Goal: Task Accomplishment & Management: Complete application form

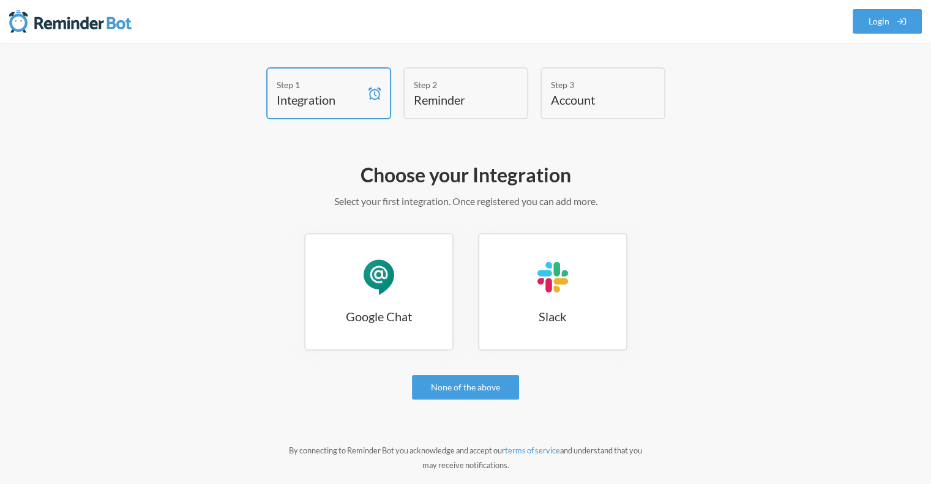
click at [441, 96] on h4 "Reminder" at bounding box center [457, 99] width 86 height 17
click at [382, 288] on div "Google Chat" at bounding box center [379, 277] width 37 height 37
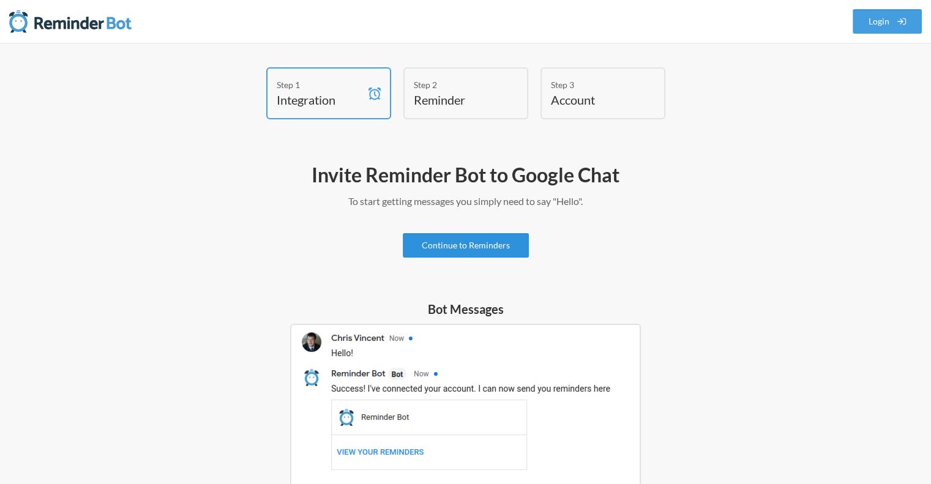
click at [501, 247] on link "Continue to Reminders" at bounding box center [466, 245] width 126 height 24
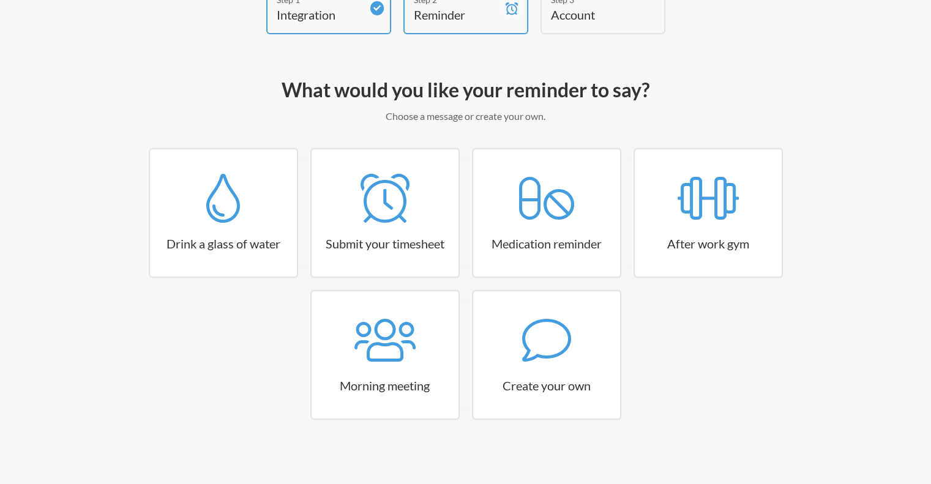
scroll to position [86, 0]
click at [547, 364] on link "Create your own" at bounding box center [546, 355] width 149 height 130
select select "11:30:00"
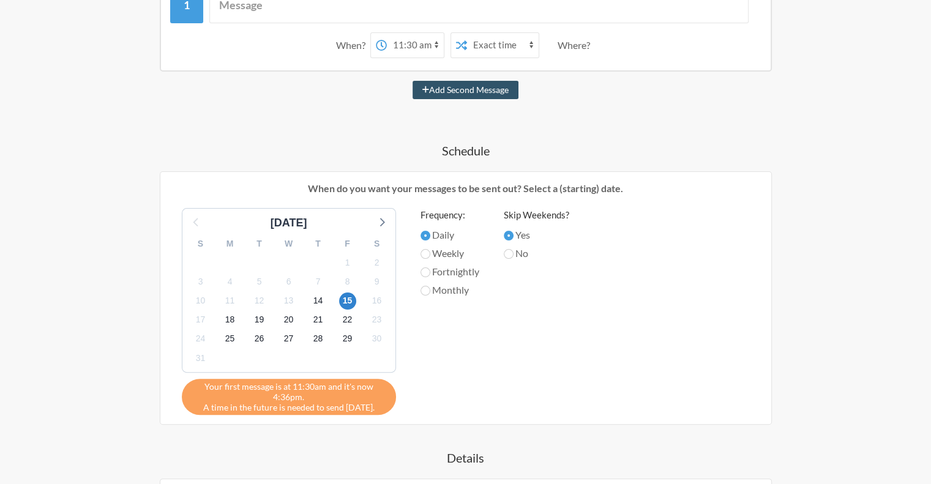
scroll to position [269, 0]
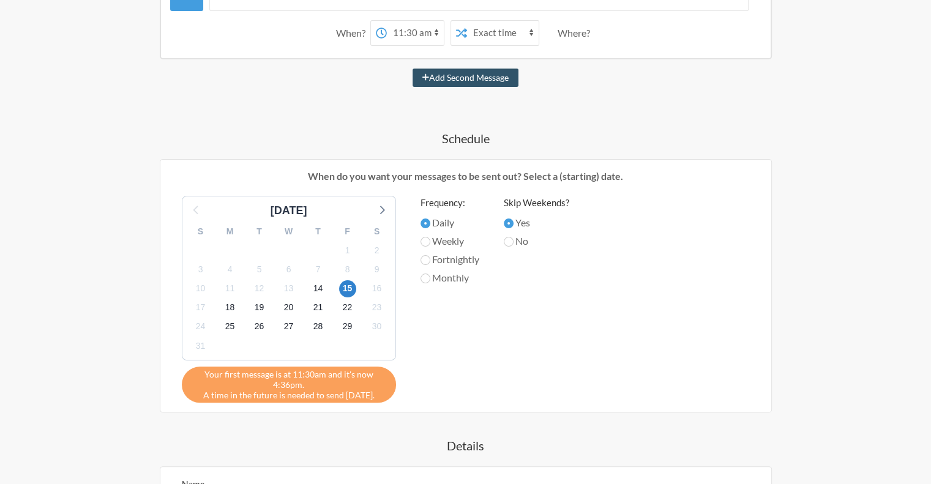
click at [430, 242] on label "Weekly" at bounding box center [450, 241] width 59 height 15
click at [430, 242] on input "Weekly" at bounding box center [426, 242] width 10 height 10
radio input "true"
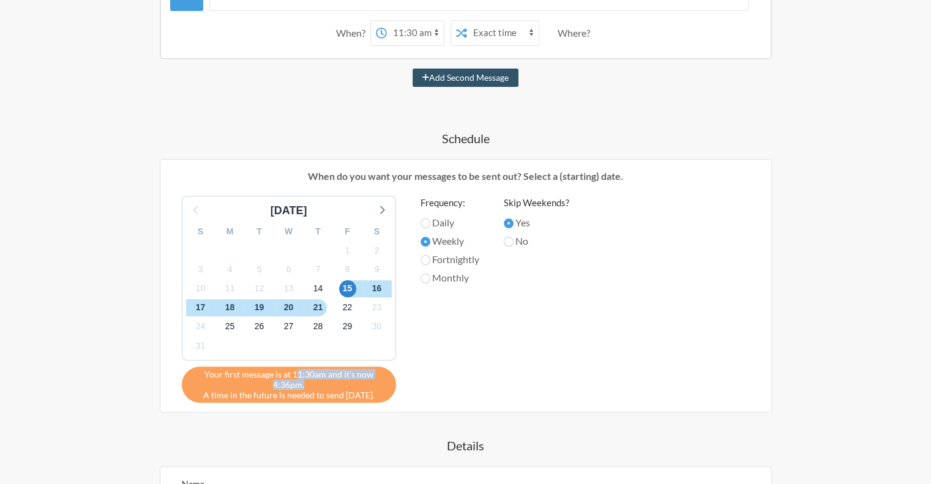
drag, startPoint x: 304, startPoint y: 373, endPoint x: 383, endPoint y: 378, distance: 79.7
click at [383, 378] on span "Your first message is at 11:30am and it's now 4:36pm." at bounding box center [289, 379] width 196 height 21
click at [439, 385] on div "Frequency: Daily Weekly Fortnightly Monthly" at bounding box center [450, 296] width 59 height 201
drag, startPoint x: 208, startPoint y: 394, endPoint x: 370, endPoint y: 400, distance: 161.7
click at [370, 400] on div "Your first message is at 11:30am and it's now 4:36pm. A time in the future is n…" at bounding box center [289, 385] width 214 height 36
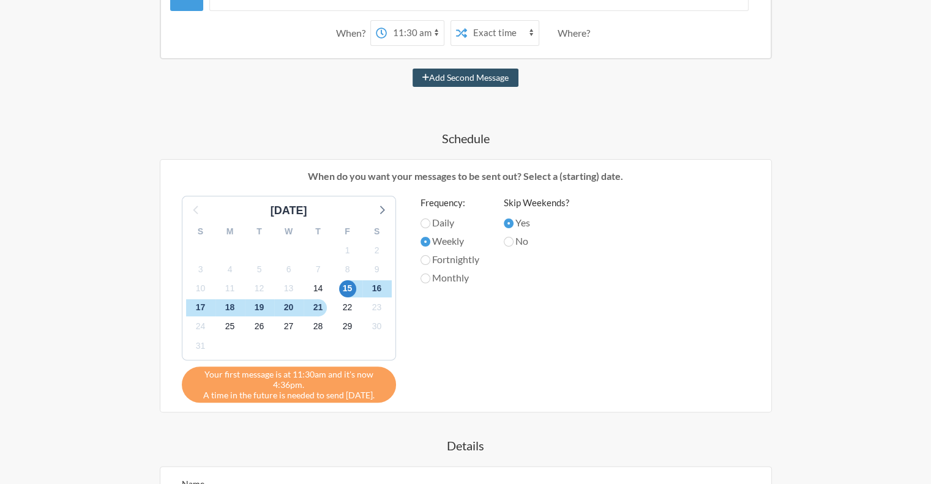
click at [394, 402] on div "When do you want your messages to be sent out? Select a (starting) date. August…" at bounding box center [466, 285] width 612 height 253
click at [353, 286] on span "15" at bounding box center [347, 288] width 17 height 17
click at [353, 287] on span "15" at bounding box center [347, 288] width 17 height 17
click at [350, 287] on span "15" at bounding box center [347, 288] width 17 height 17
click at [325, 286] on span "14" at bounding box center [318, 288] width 17 height 17
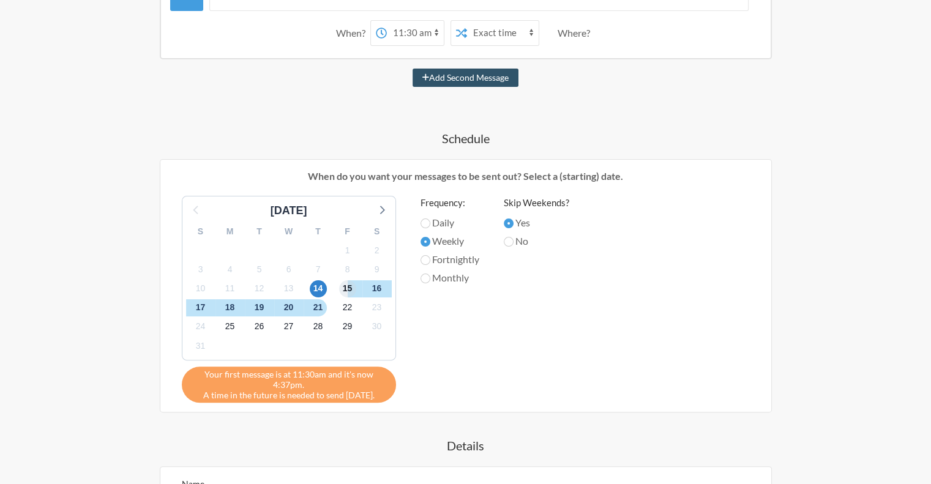
click at [348, 285] on span "15" at bounding box center [347, 288] width 17 height 17
click at [433, 324] on div "Frequency: Daily Weekly Fortnightly Monthly" at bounding box center [450, 296] width 59 height 201
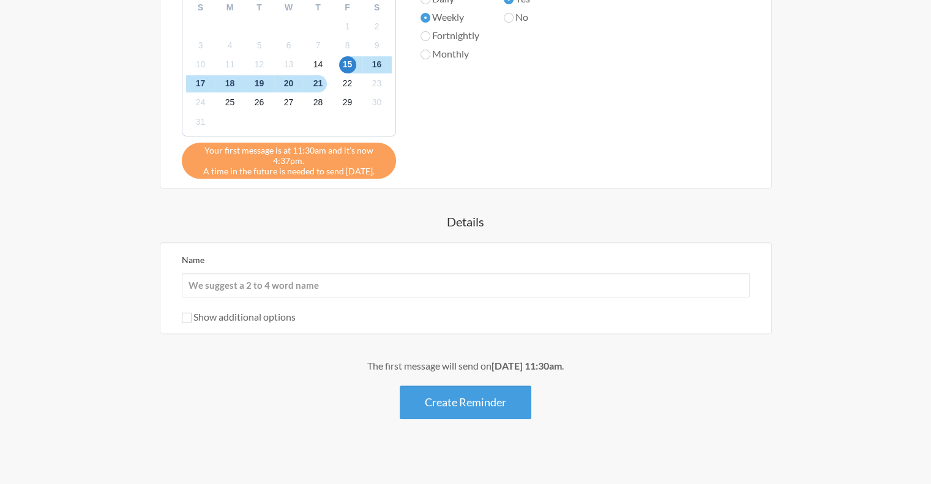
scroll to position [500, 0]
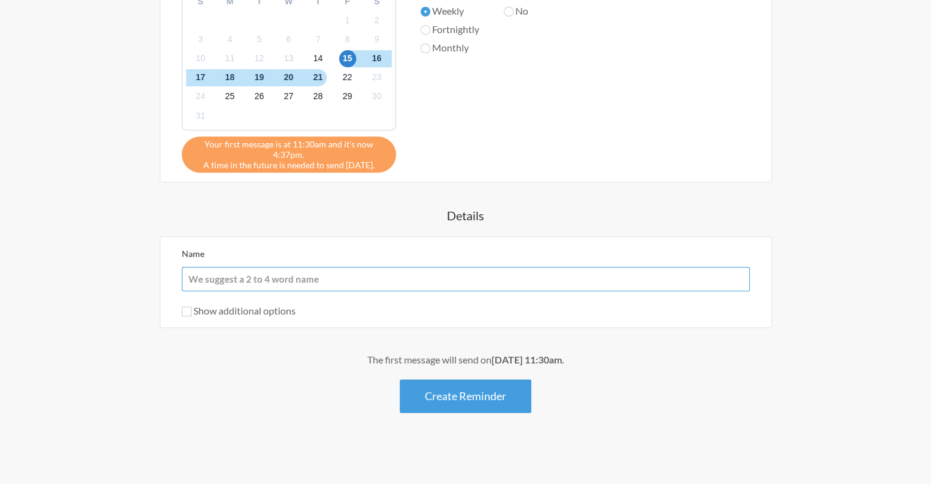
click at [402, 276] on input "Name" at bounding box center [466, 279] width 568 height 24
click at [180, 337] on div "When? 12:00 am 12:15 am 12:30 am 12:45 am 1:00 am 1:15 am 1:30 am 1:45 am 2:00 …" at bounding box center [466, 74] width 710 height 680
click at [186, 315] on div "Show additional options" at bounding box center [466, 311] width 568 height 15
click at [185, 315] on div "Show additional options" at bounding box center [466, 311] width 568 height 15
click at [186, 309] on input "Show additional options" at bounding box center [187, 312] width 10 height 10
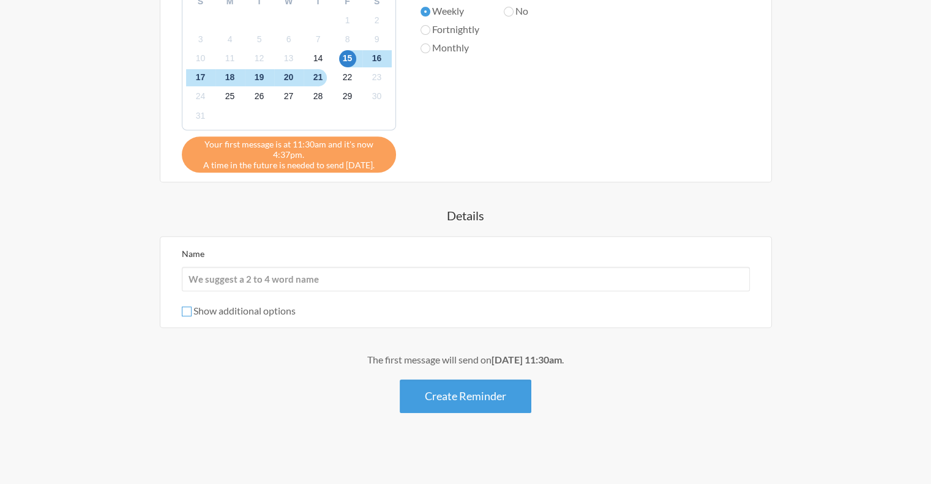
checkbox input "true"
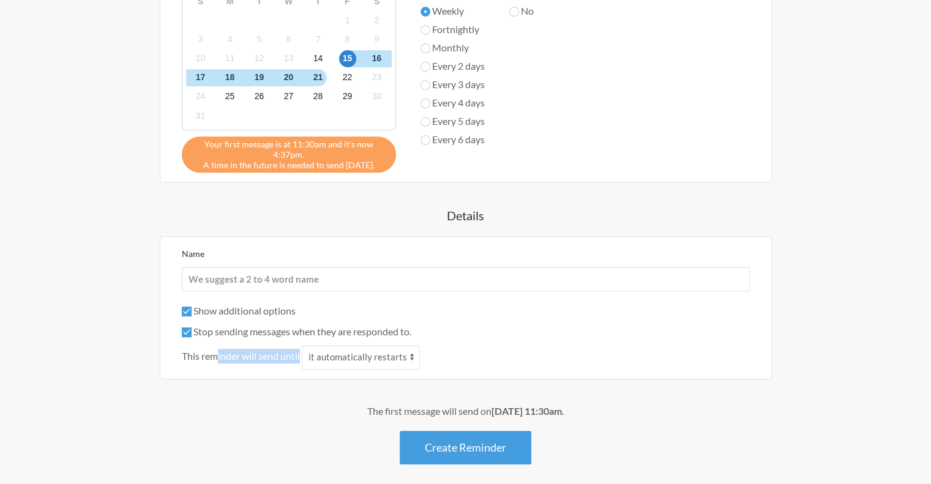
drag, startPoint x: 218, startPoint y: 358, endPoint x: 291, endPoint y: 364, distance: 73.8
click at [291, 364] on div "This reminder will send until it automatically restarts it is replied to" at bounding box center [466, 357] width 568 height 24
click at [293, 389] on div "When? 12:00 am 12:15 am 12:30 am 12:45 am 1:00 am 1:15 am 1:30 am 1:45 am 2:00 …" at bounding box center [466, 99] width 710 height 731
click at [393, 359] on select "it automatically restarts it is replied to" at bounding box center [361, 357] width 118 height 24
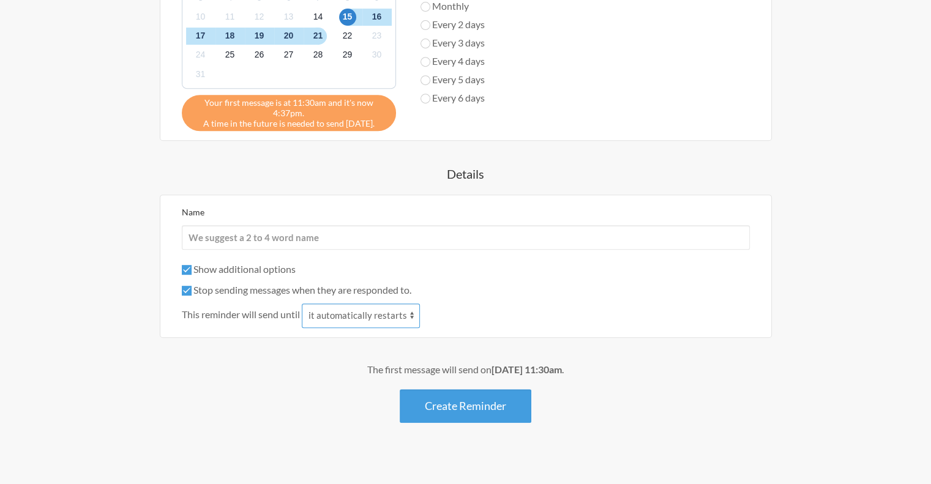
scroll to position [551, 0]
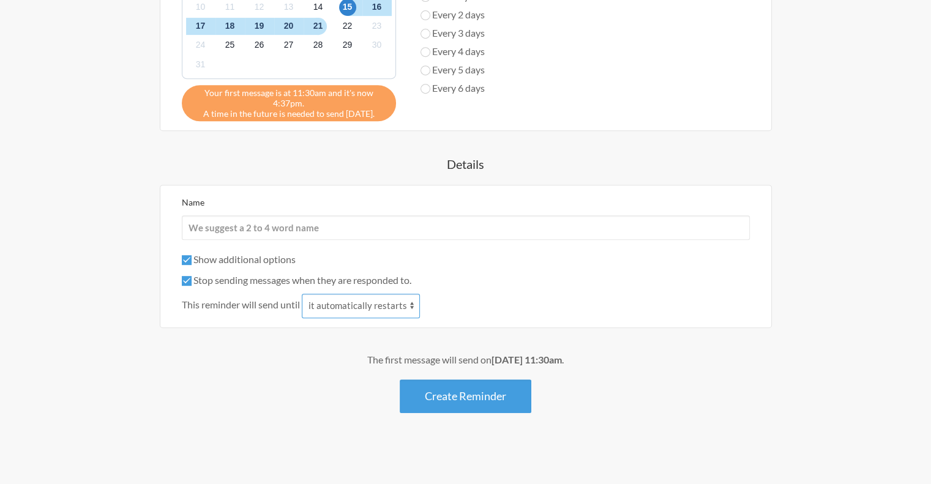
click at [400, 306] on select "it automatically restarts it is replied to" at bounding box center [361, 306] width 118 height 24
click at [251, 367] on div "The first message will send on August 15th, at 11:30am . Create Reminder" at bounding box center [466, 383] width 710 height 61
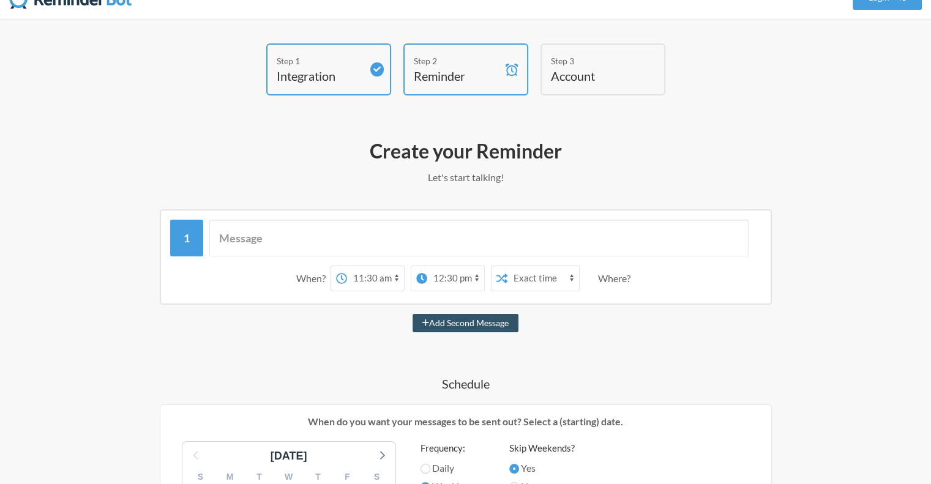
scroll to position [0, 0]
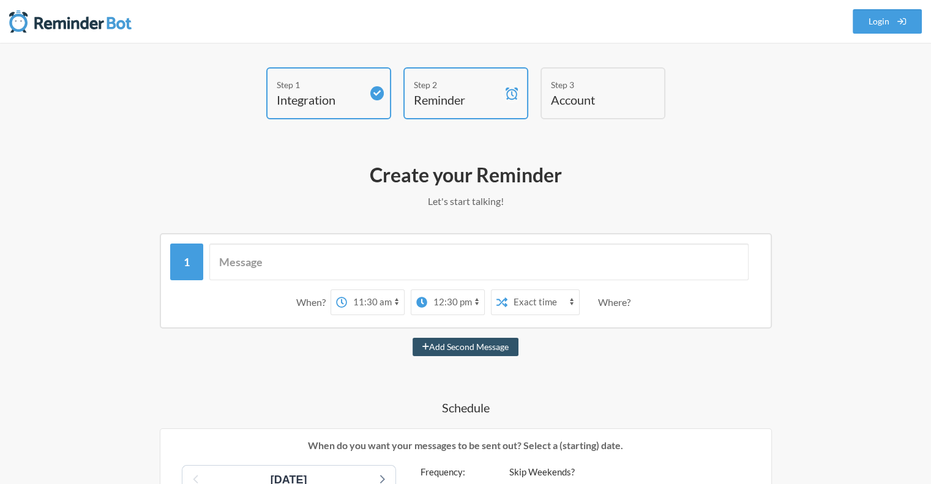
click at [443, 306] on select "12:00 am 12:15 am 12:30 am 12:45 am 1:00 am 1:15 am 1:30 am 1:45 am 2:00 am 2:1…" at bounding box center [455, 302] width 57 height 24
click at [623, 304] on div "Where?" at bounding box center [616, 303] width 37 height 26
click at [605, 302] on div "Where?" at bounding box center [616, 303] width 37 height 26
click at [421, 257] on input "text" at bounding box center [478, 262] width 539 height 37
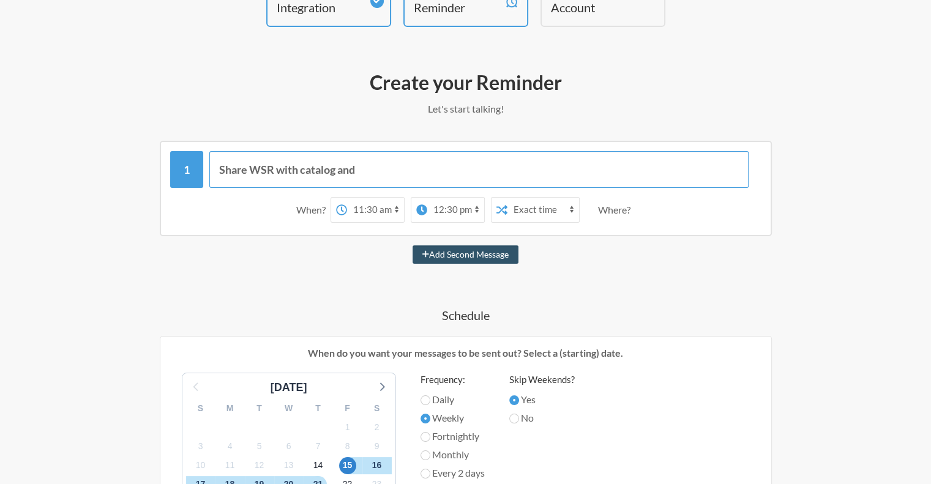
scroll to position [122, 0]
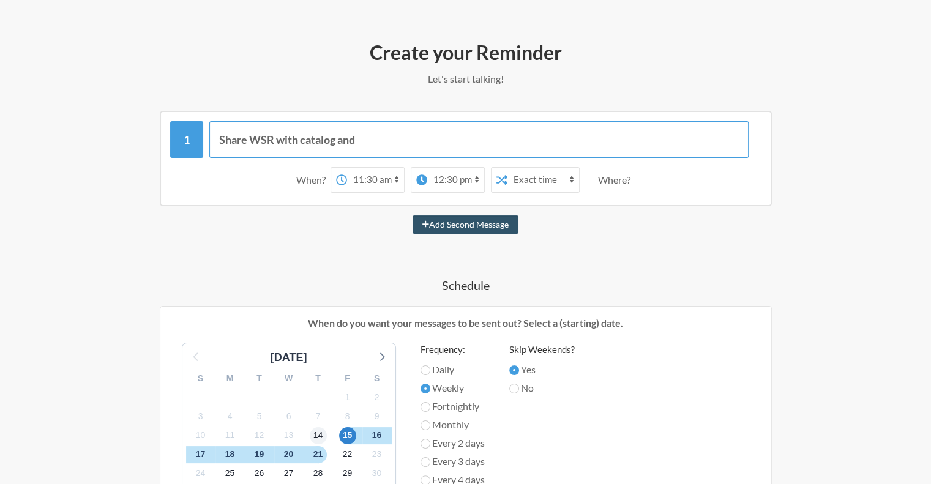
type input "Share WSR with catalog and"
click at [318, 437] on span "14" at bounding box center [318, 435] width 17 height 17
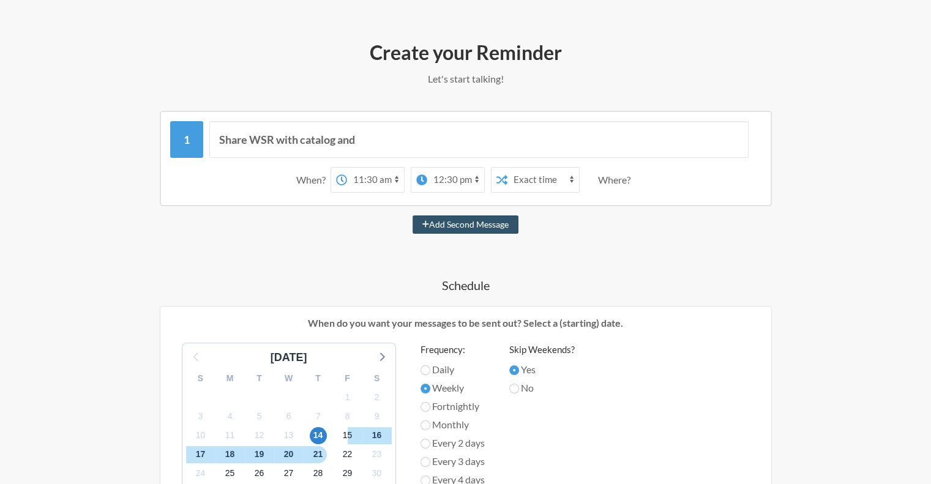
click at [328, 437] on div "14" at bounding box center [318, 435] width 29 height 19
click at [318, 414] on span "7" at bounding box center [318, 416] width 17 height 17
click at [475, 410] on label "Fortnightly" at bounding box center [453, 406] width 64 height 15
click at [430, 410] on input "Fortnightly" at bounding box center [426, 407] width 10 height 10
radio input "true"
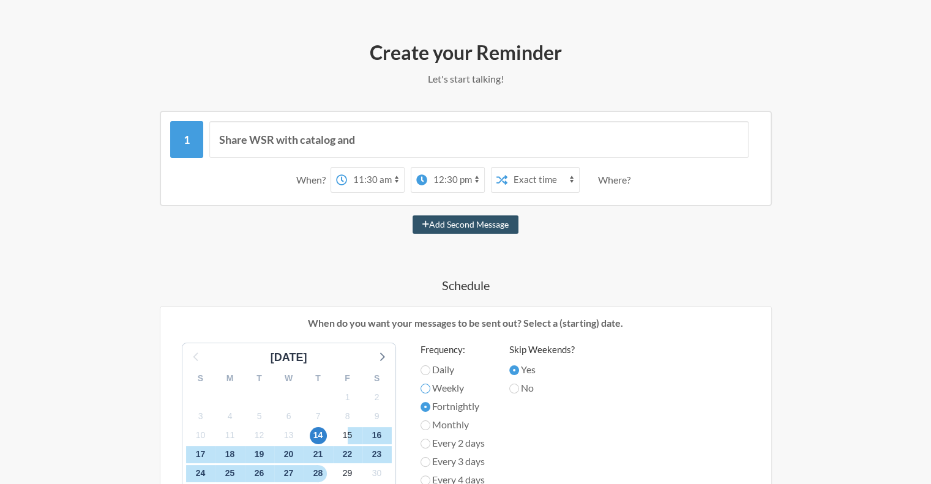
click at [426, 389] on input "Weekly" at bounding box center [426, 389] width 10 height 10
radio input "true"
click at [430, 364] on label "Daily" at bounding box center [453, 369] width 64 height 15
click at [429, 370] on input "Daily" at bounding box center [426, 371] width 10 height 10
radio input "true"
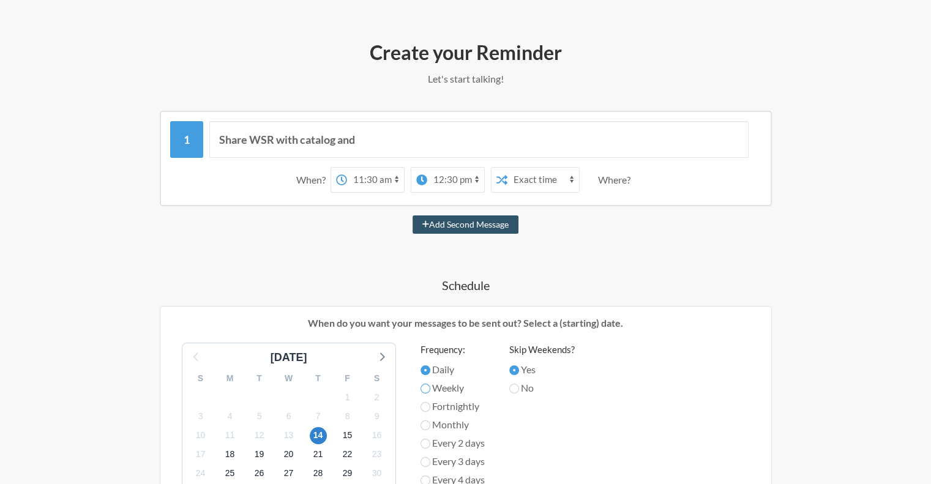
click at [425, 386] on input "Weekly" at bounding box center [426, 389] width 10 height 10
radio input "true"
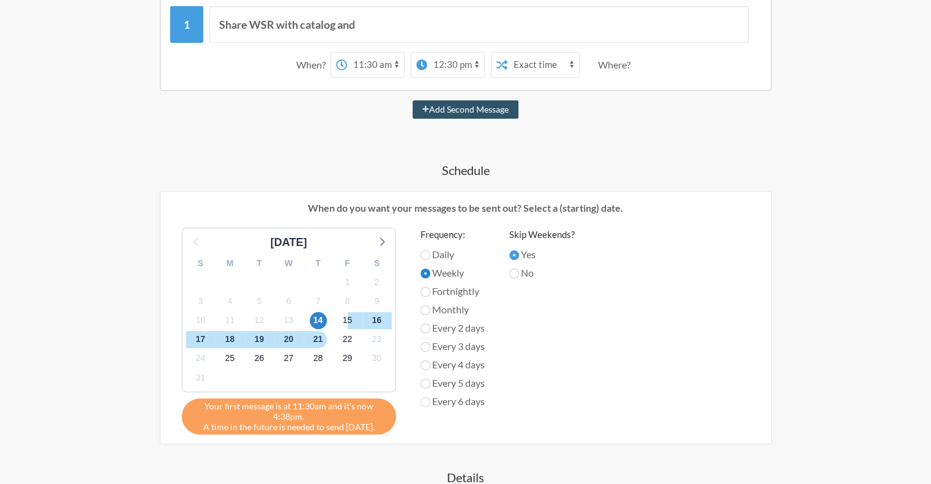
scroll to position [245, 0]
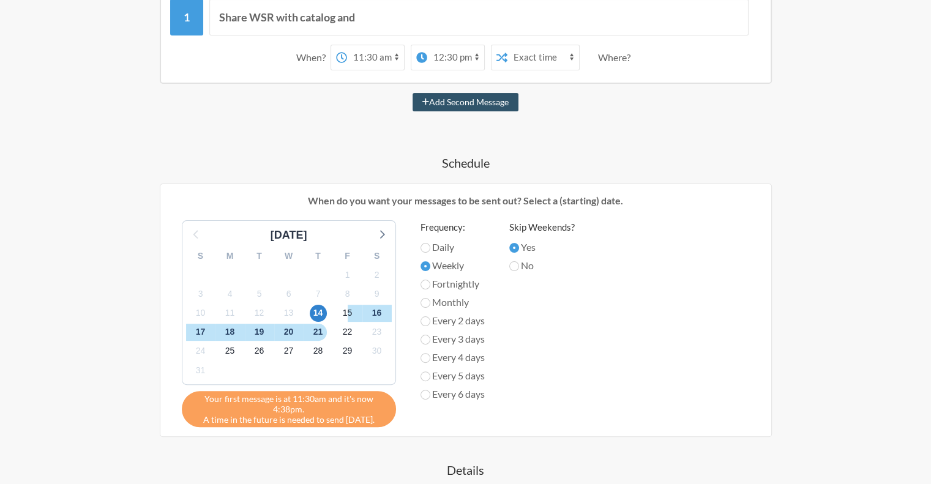
click at [442, 321] on label "Every 2 days" at bounding box center [453, 320] width 64 height 15
click at [430, 321] on input "Every 2 days" at bounding box center [426, 322] width 10 height 10
radio input "true"
click at [427, 302] on input "Monthly" at bounding box center [426, 303] width 10 height 10
radio input "true"
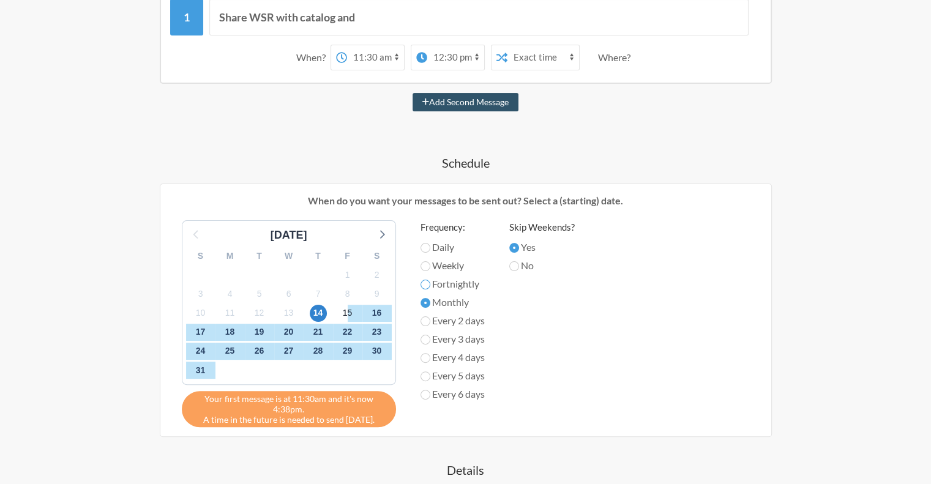
click at [425, 285] on input "Fortnightly" at bounding box center [426, 285] width 10 height 10
radio input "true"
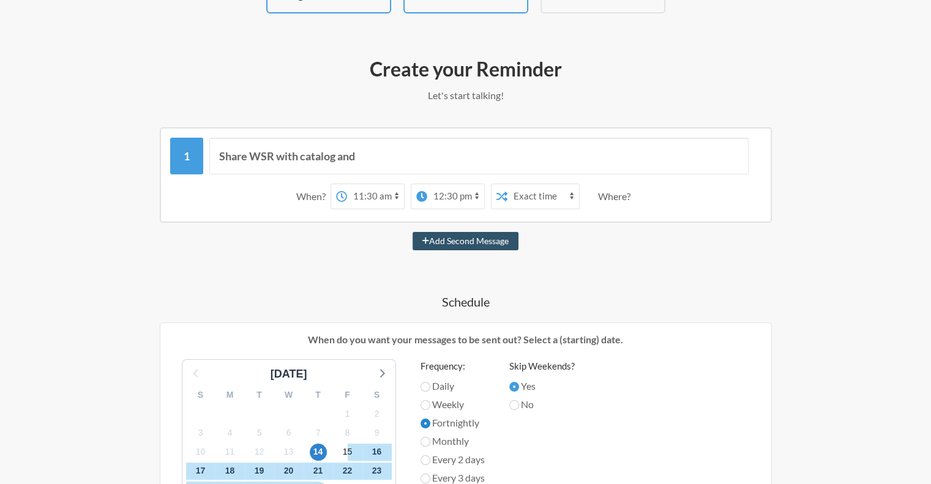
scroll to position [61, 0]
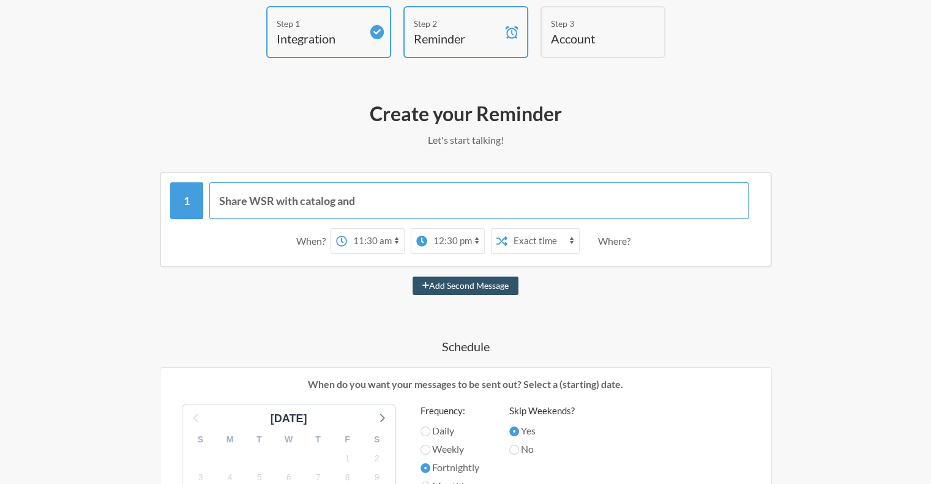
click at [382, 197] on input "Share WSR with catalog and" at bounding box center [478, 200] width 539 height 37
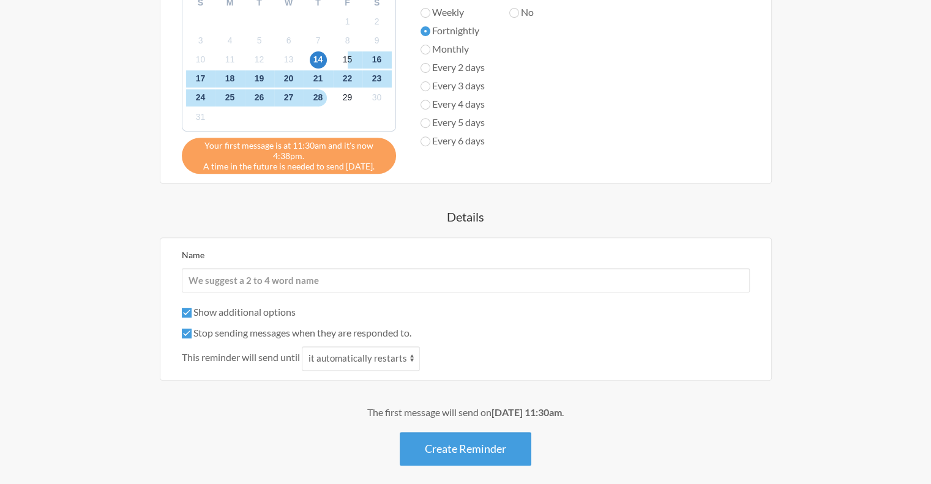
scroll to position [551, 0]
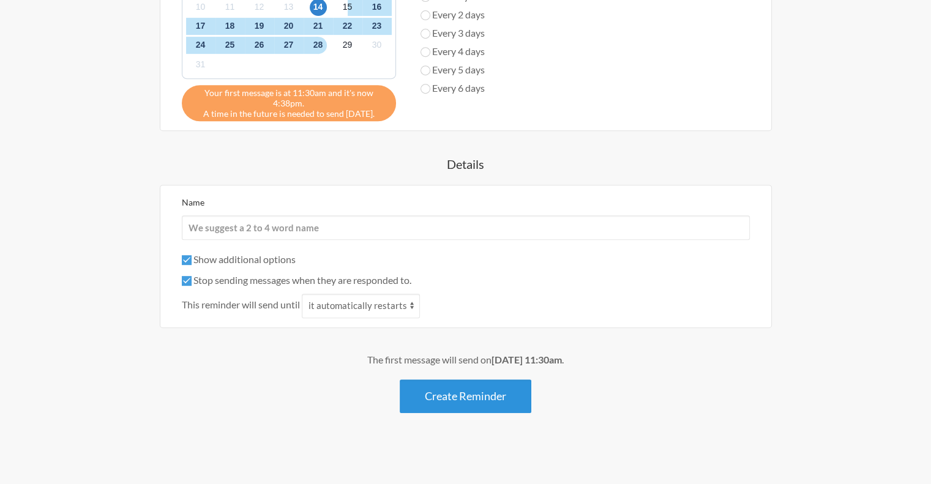
type input "Share WSR with catalog and Observability"
click at [455, 400] on button "Create Reminder" at bounding box center [466, 397] width 132 height 34
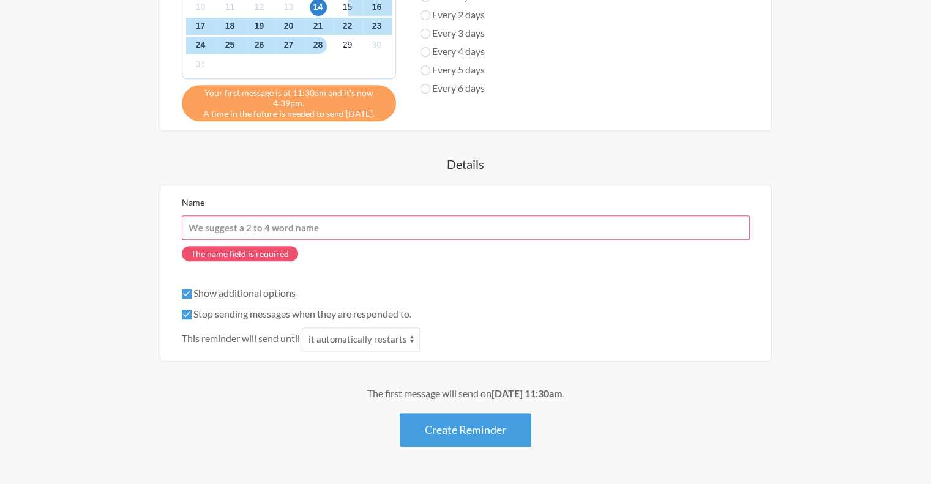
click at [489, 386] on div "The first message will send on August 15th, at 11:30am ." at bounding box center [466, 393] width 710 height 15
click at [251, 225] on input "Name" at bounding box center [466, 228] width 568 height 24
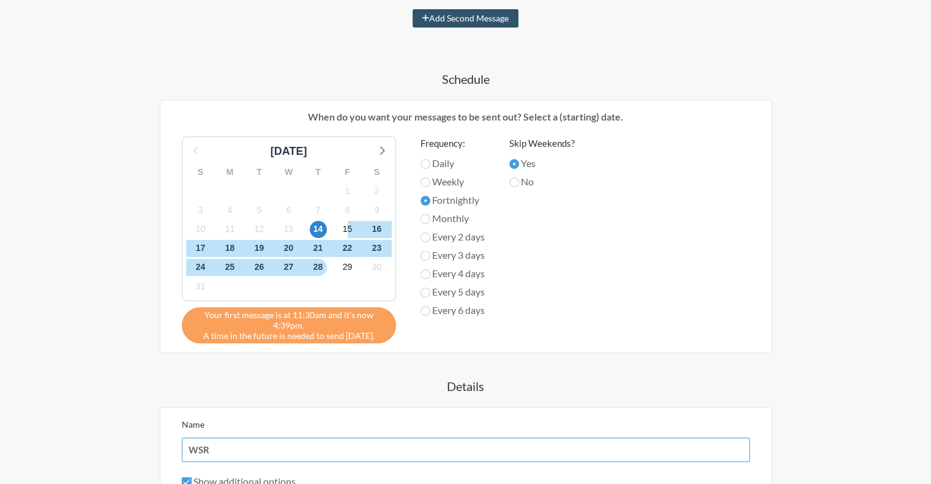
scroll to position [306, 0]
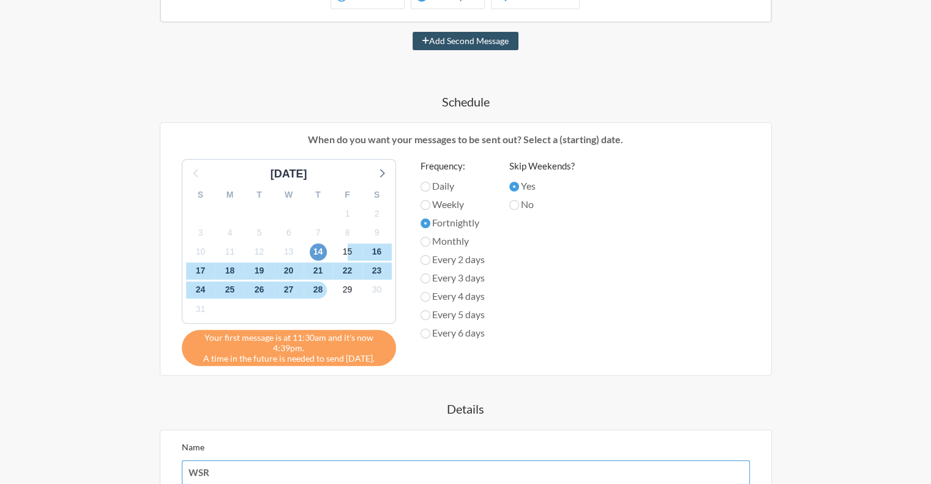
type input "WSR"
click at [320, 250] on span "14" at bounding box center [318, 252] width 17 height 17
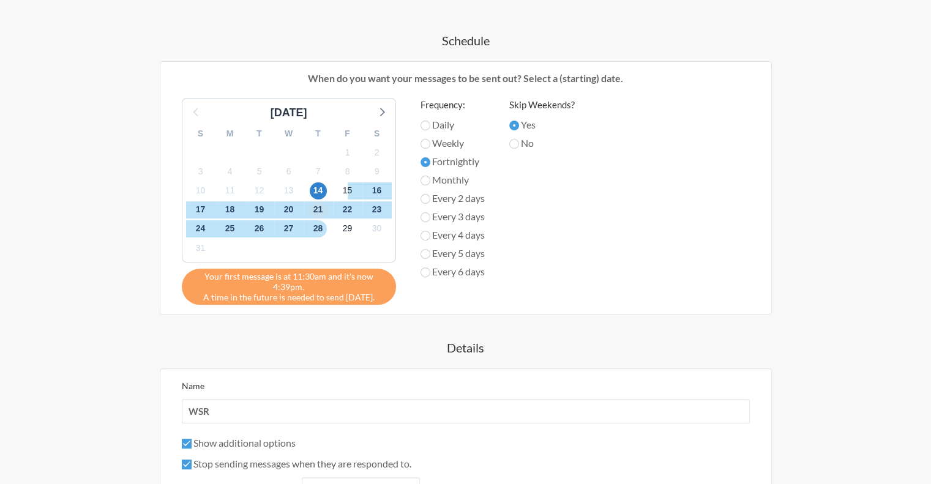
click at [312, 211] on span "21" at bounding box center [318, 209] width 17 height 17
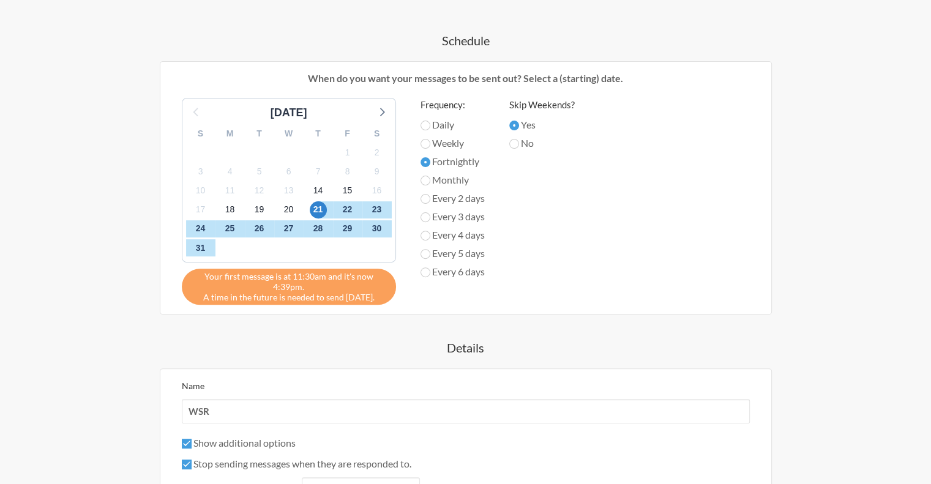
click at [431, 143] on label "Weekly" at bounding box center [453, 143] width 64 height 15
click at [430, 143] on input "Weekly" at bounding box center [426, 144] width 10 height 10
radio input "true"
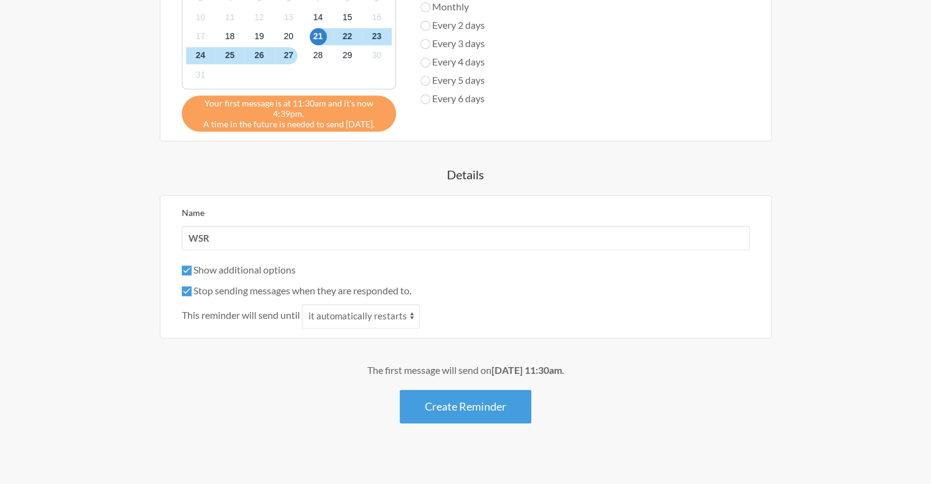
scroll to position [551, 0]
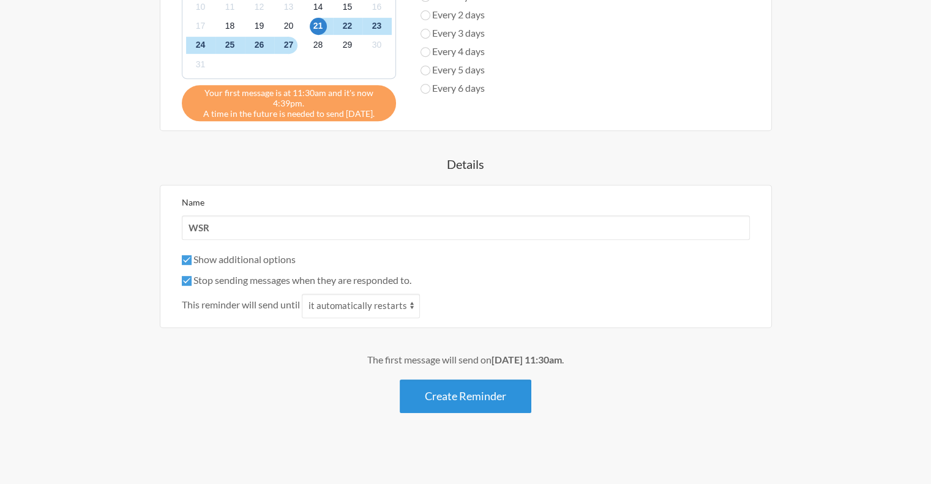
click at [489, 393] on button "Create Reminder" at bounding box center [466, 397] width 132 height 34
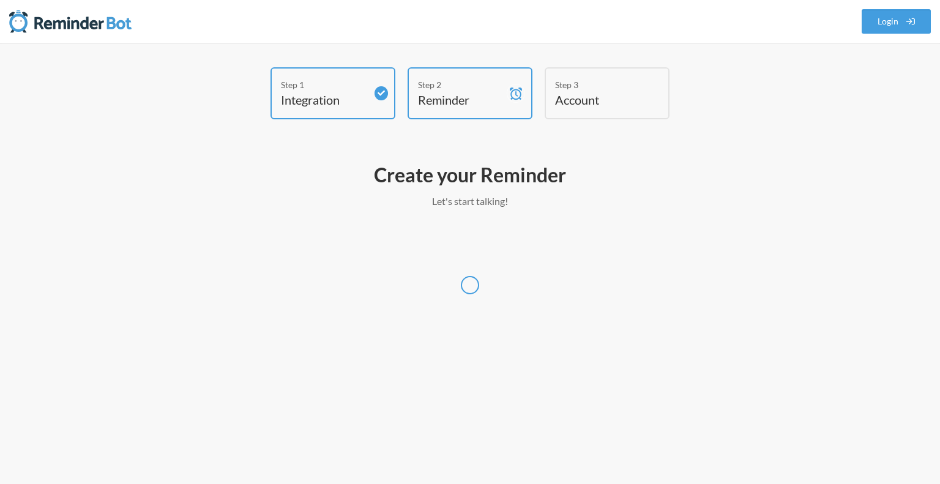
select select "UTC"
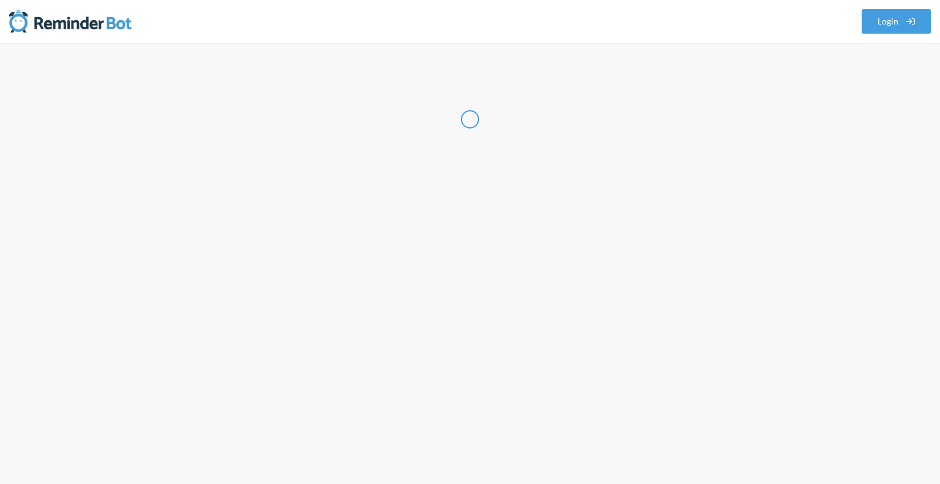
select select "IN"
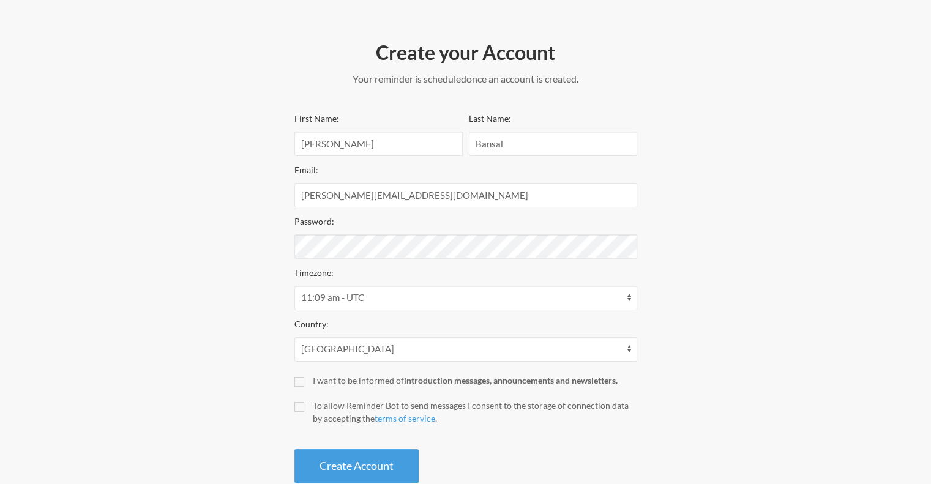
scroll to position [151, 0]
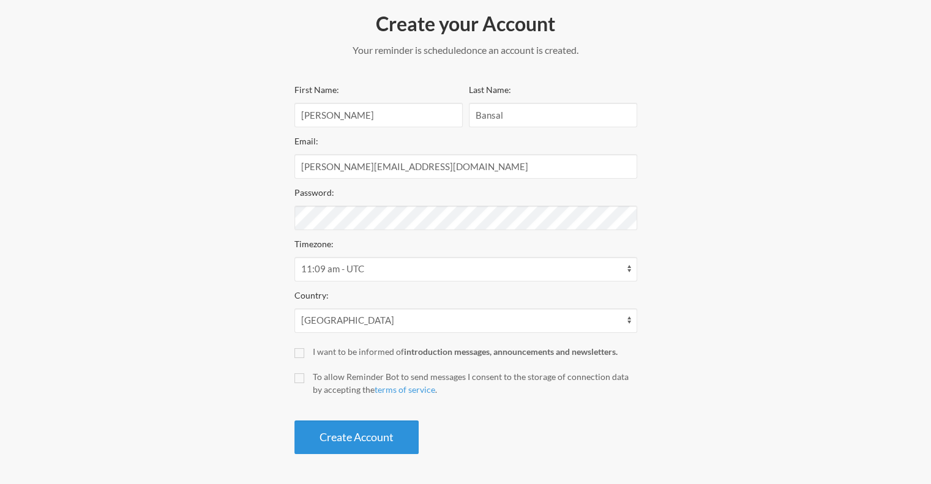
click at [362, 430] on button "Create Account" at bounding box center [356, 438] width 124 height 34
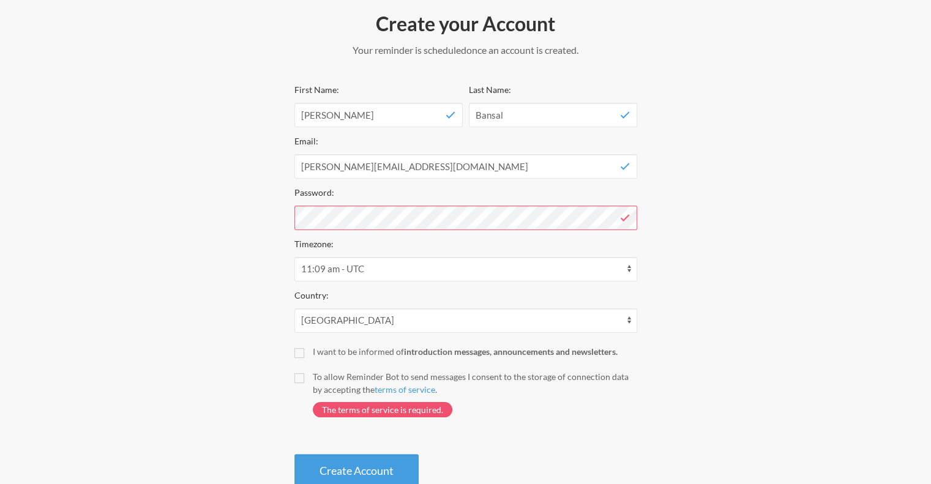
click at [307, 384] on label "To allow Reminder Bot to send messages I consent to the storage of connection d…" at bounding box center [465, 399] width 343 height 59
click at [304, 383] on input "To allow Reminder Bot to send messages I consent to the storage of connection d…" at bounding box center [299, 378] width 10 height 10
checkbox input "true"
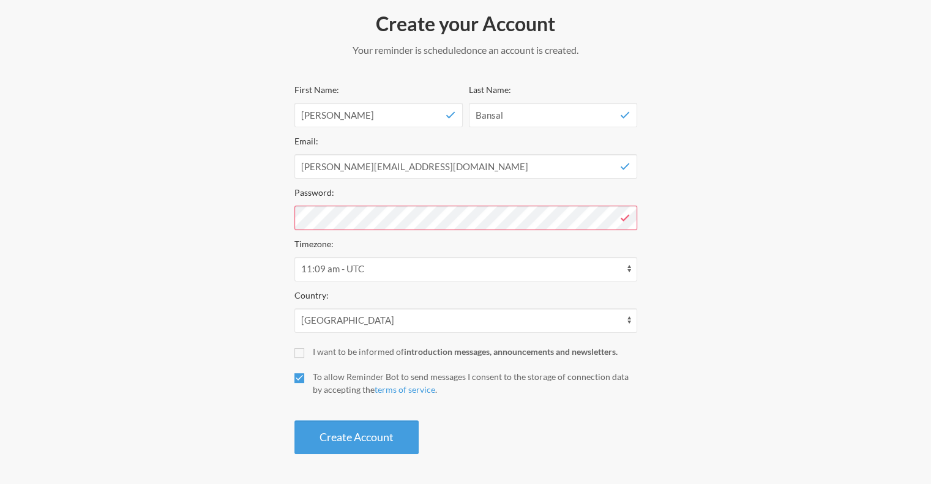
click at [308, 352] on label "I want to be informed of introduction messages, announcements and newsletters." at bounding box center [465, 351] width 343 height 13
click at [304, 352] on input "I want to be informed of introduction messages, announcements and newsletters." at bounding box center [299, 353] width 10 height 10
click at [435, 354] on strong "introduction messages, announcements and newsletters." at bounding box center [511, 352] width 214 height 10
click at [304, 354] on input "I want to be informed of introduction messages, announcements and newsletters." at bounding box center [299, 353] width 10 height 10
checkbox input "false"
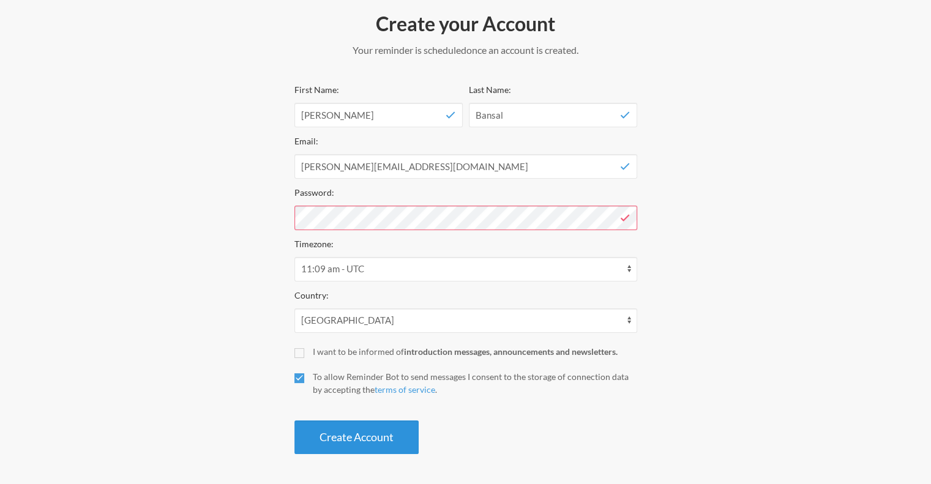
click at [402, 437] on button "Create Account" at bounding box center [356, 438] width 124 height 34
click at [362, 440] on button "Create Account" at bounding box center [356, 438] width 124 height 34
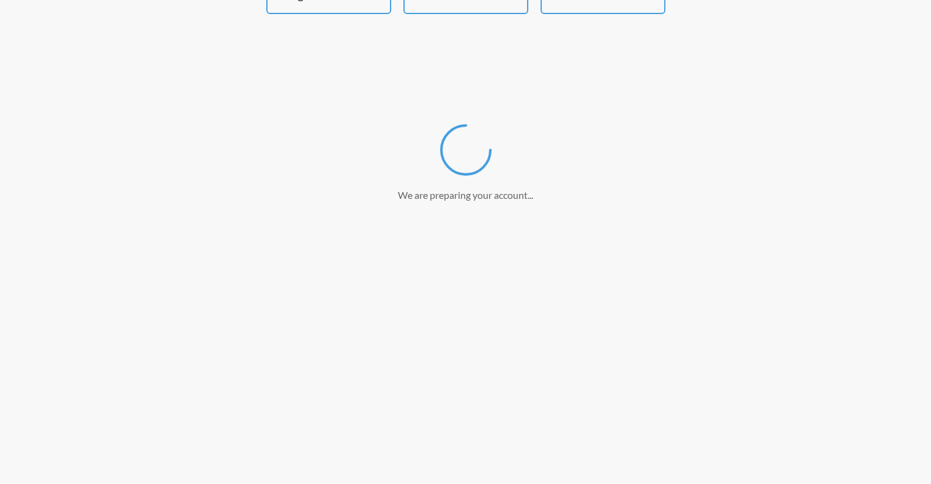
scroll to position [105, 0]
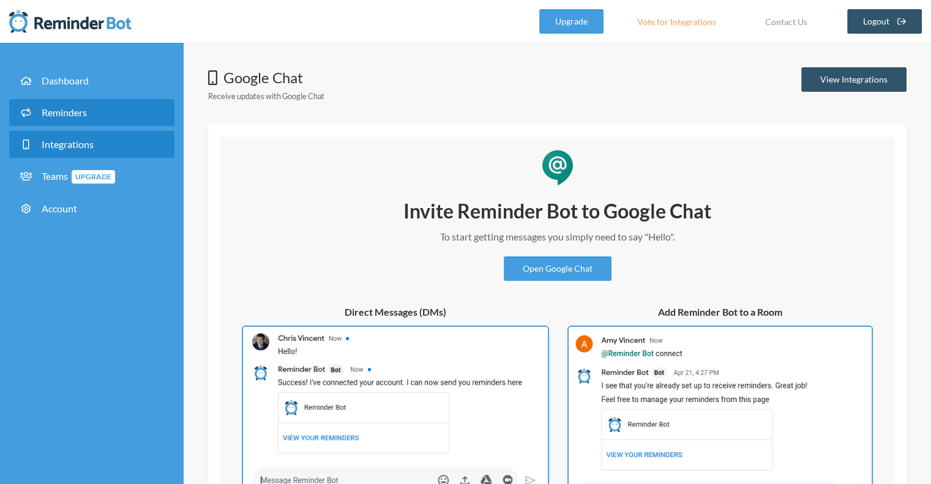
click at [68, 108] on span "Reminders" at bounding box center [64, 113] width 45 height 12
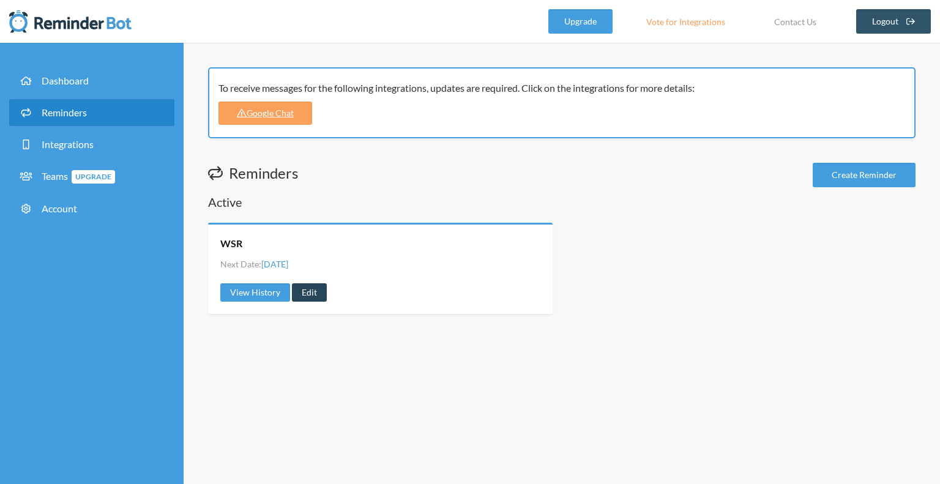
click at [309, 293] on link "Edit" at bounding box center [309, 292] width 35 height 18
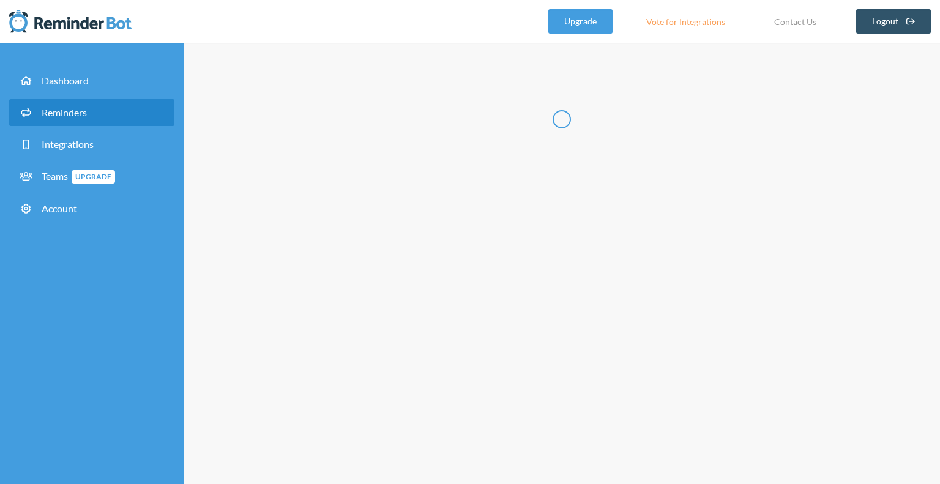
radio input "false"
radio input "true"
type input "WSR"
checkbox input "true"
select select "11:30:00"
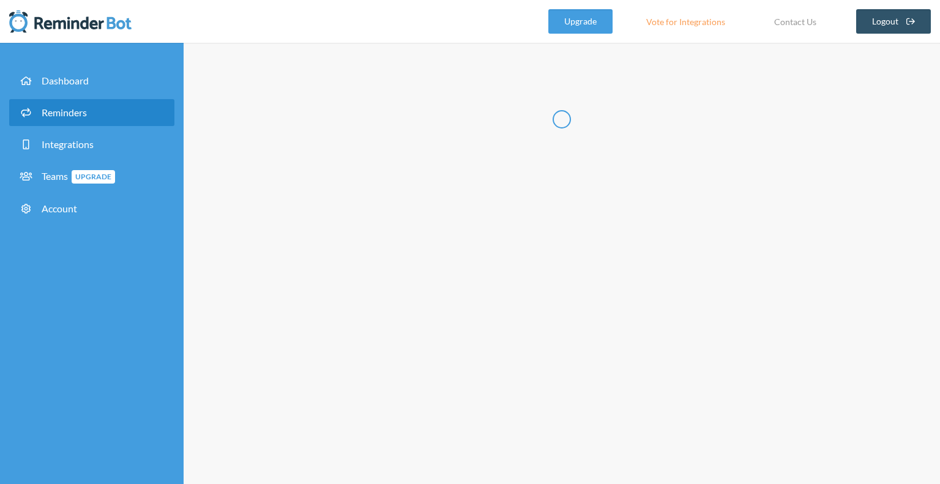
select select "12:30:00"
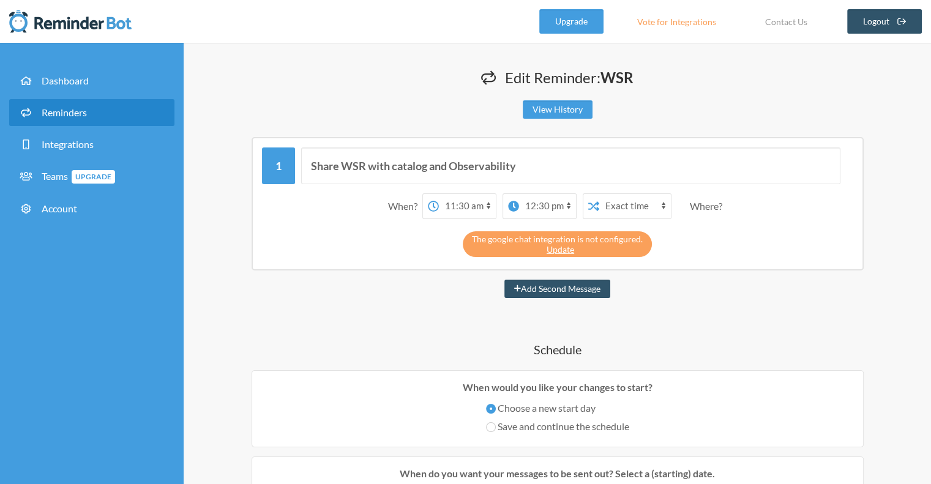
click at [692, 200] on div "Where?" at bounding box center [708, 206] width 37 height 26
drag, startPoint x: 522, startPoint y: 237, endPoint x: 656, endPoint y: 237, distance: 134.1
click at [653, 237] on div "The google chat integration is not configured. Update" at bounding box center [557, 241] width 591 height 32
click at [683, 244] on div "The google chat integration is not configured. Update" at bounding box center [557, 241] width 591 height 32
click at [561, 250] on link "Update" at bounding box center [561, 249] width 28 height 10
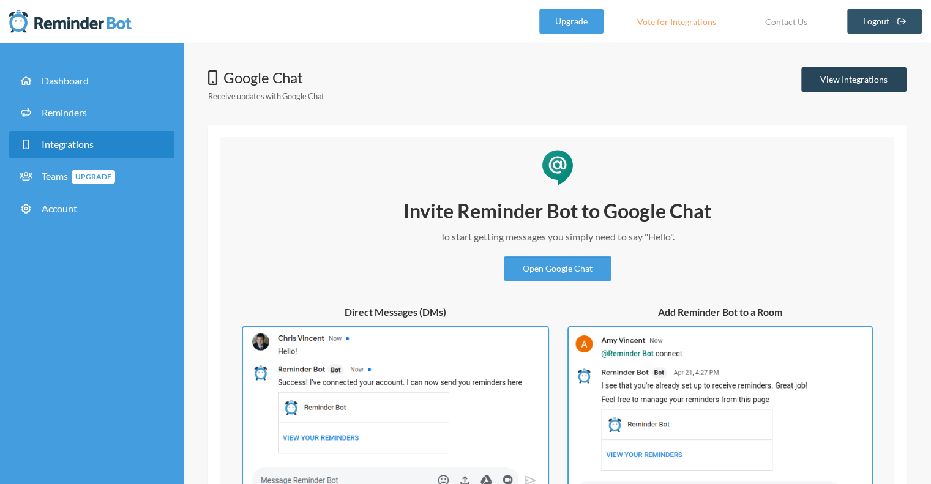
click at [845, 78] on link "View Integrations" at bounding box center [853, 79] width 105 height 24
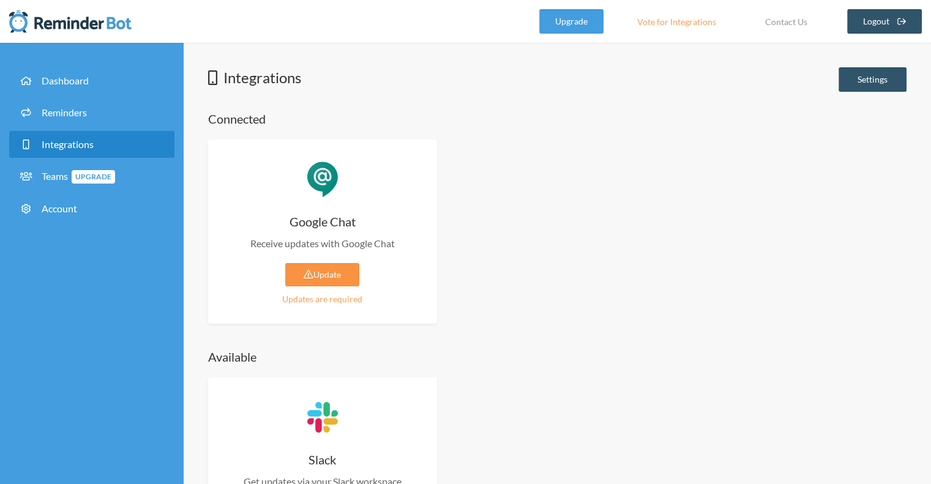
click at [328, 279] on link "Update" at bounding box center [322, 274] width 74 height 23
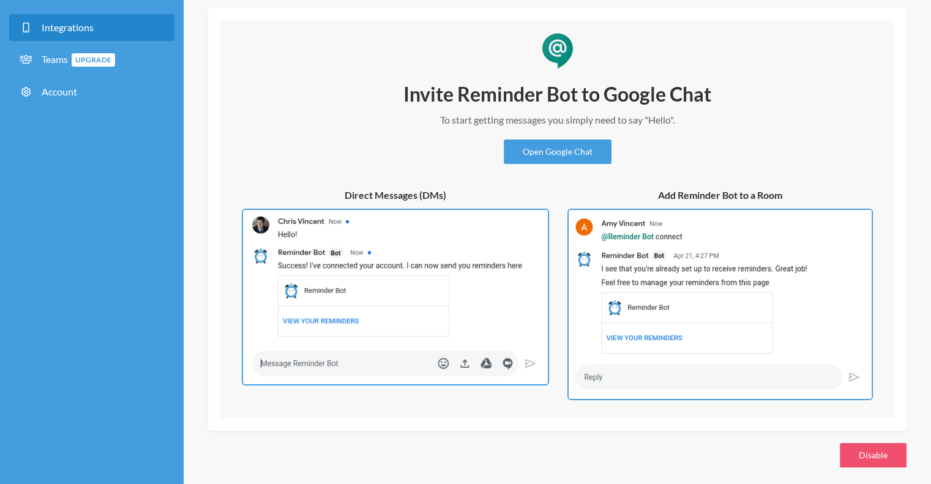
scroll to position [124, 0]
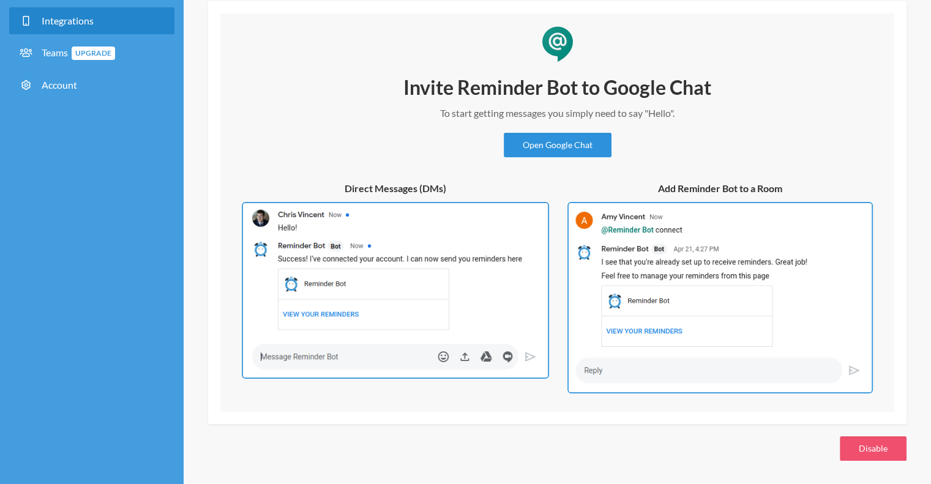
click at [541, 143] on link "Open Google Chat" at bounding box center [558, 145] width 108 height 24
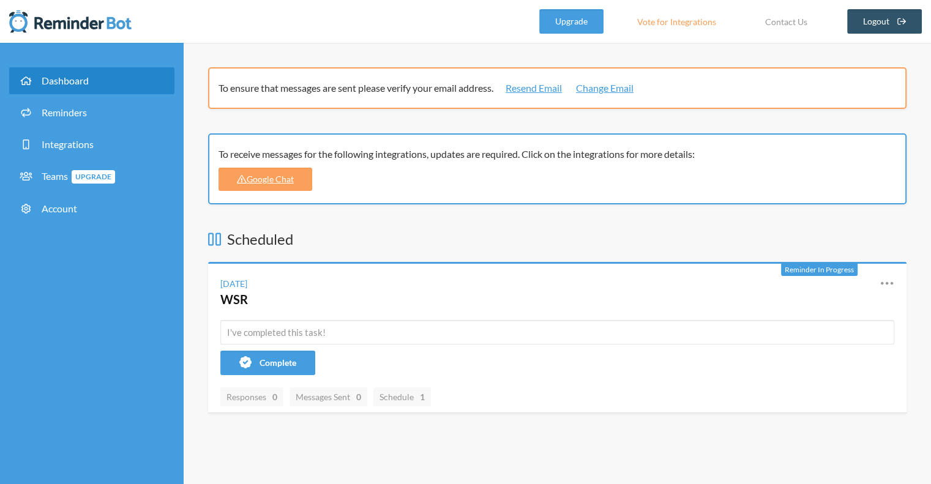
drag, startPoint x: 298, startPoint y: 154, endPoint x: 583, endPoint y: 164, distance: 286.1
click at [559, 165] on div "To receive messages for the following integrations, updates are required. Click…" at bounding box center [557, 168] width 699 height 71
click at [626, 168] on div "To receive messages for the following integrations, updates are required. Click…" at bounding box center [557, 168] width 699 height 71
drag, startPoint x: 328, startPoint y: 92, endPoint x: 467, endPoint y: 101, distance: 139.9
click at [465, 100] on div "To ensure that messages are sent please verify your email address. Resend Email…" at bounding box center [557, 88] width 699 height 42
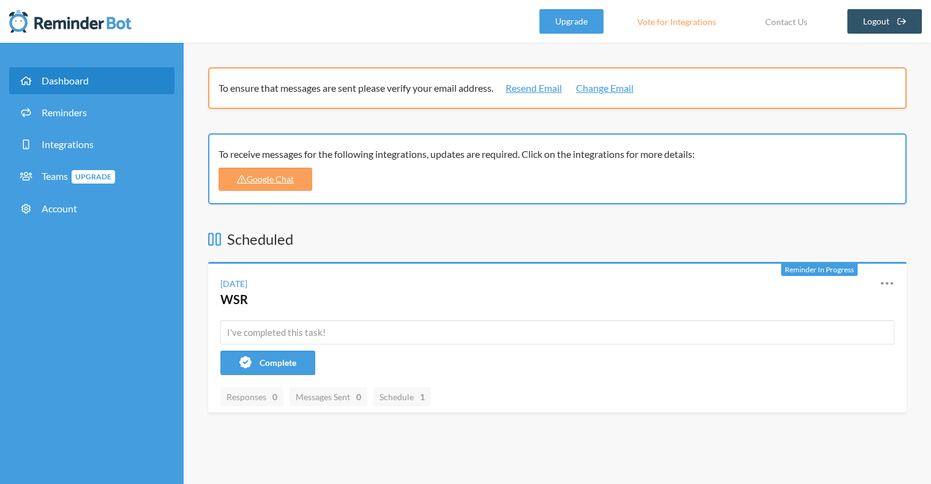
click at [471, 101] on div "To ensure that messages are sent please verify your email address. Resend Email…" at bounding box center [557, 88] width 699 height 42
click at [531, 91] on link "Resend Email" at bounding box center [534, 88] width 56 height 15
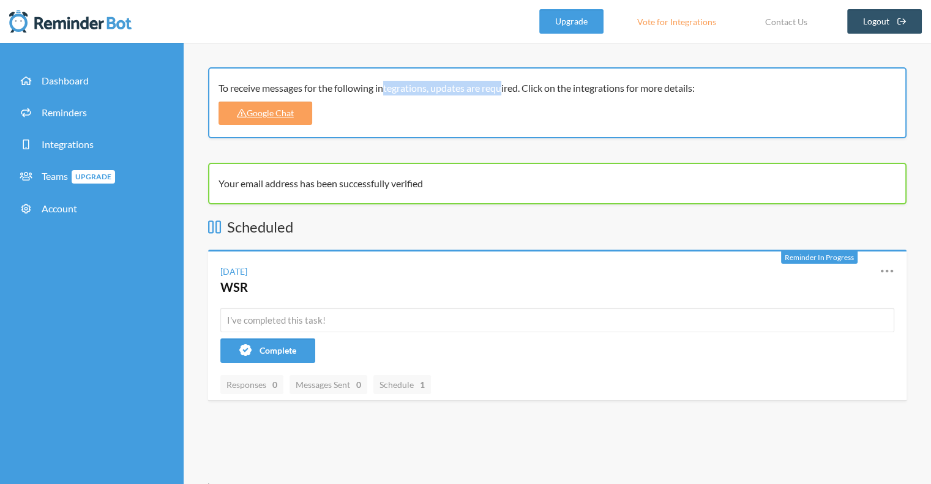
drag, startPoint x: 369, startPoint y: 91, endPoint x: 451, endPoint y: 93, distance: 81.5
click at [451, 93] on div "To receive messages for the following integrations, updates are required. Click…" at bounding box center [553, 88] width 669 height 15
click at [490, 105] on div "To receive messages for the following integrations, updates are required. Click…" at bounding box center [557, 102] width 699 height 71
click at [290, 113] on link "Google Chat" at bounding box center [266, 113] width 94 height 23
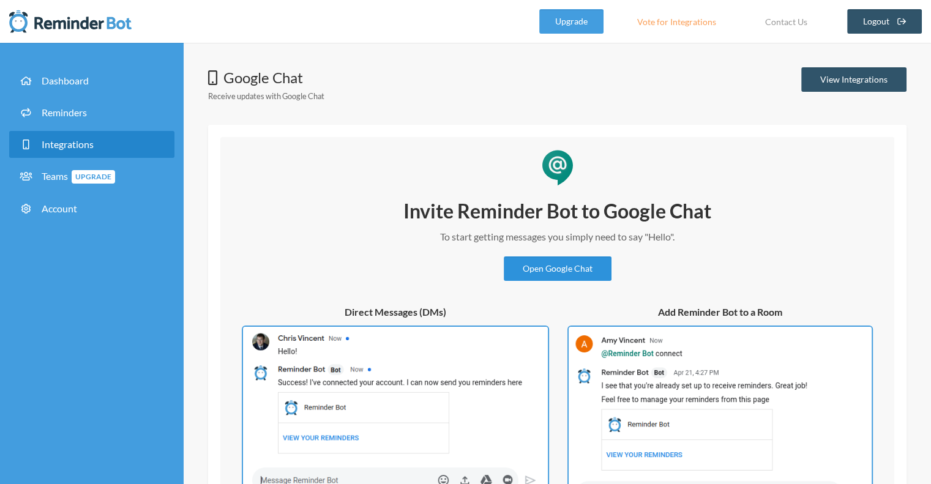
click at [577, 271] on link "Open Google Chat" at bounding box center [558, 269] width 108 height 24
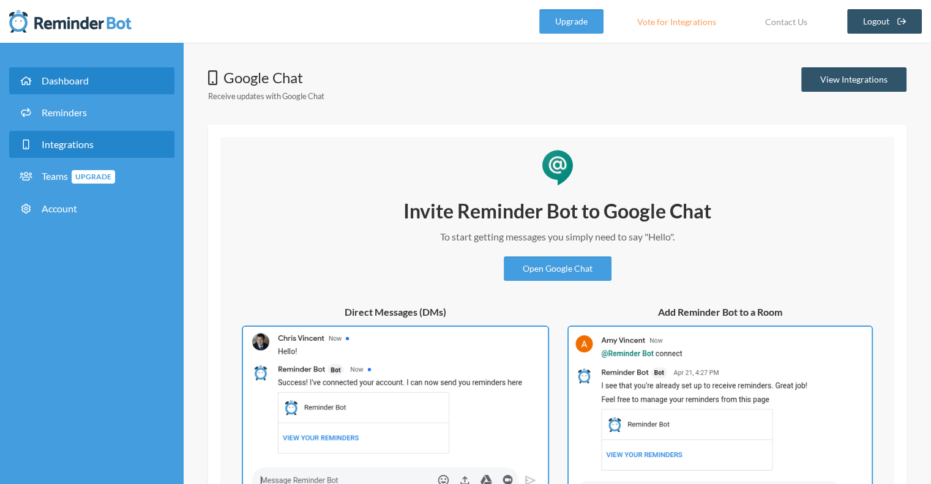
click at [69, 88] on link "Dashboard" at bounding box center [91, 80] width 165 height 27
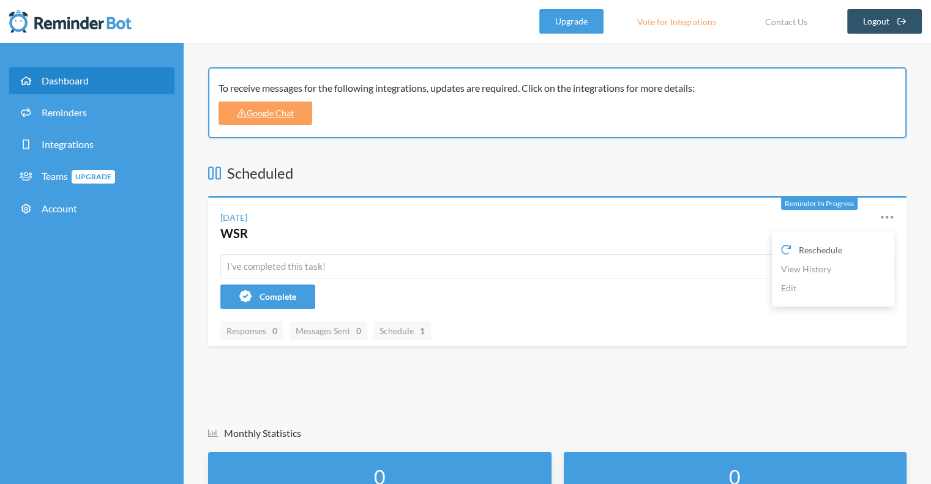
click at [834, 249] on span "Reschedule" at bounding box center [820, 250] width 43 height 13
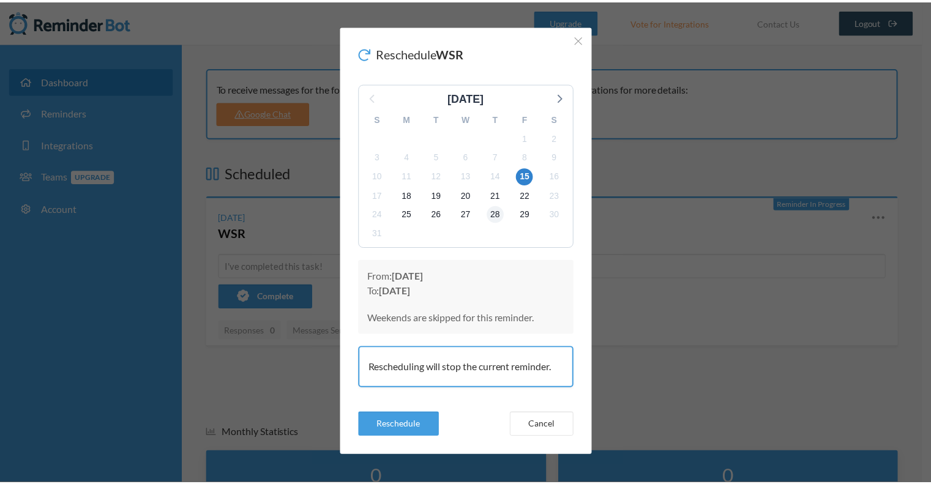
scroll to position [6, 0]
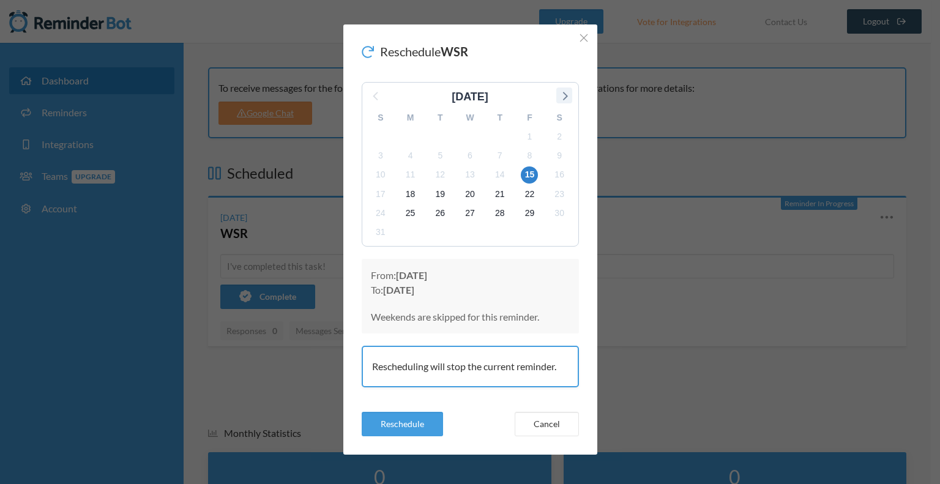
click at [557, 98] on icon at bounding box center [565, 96] width 16 height 16
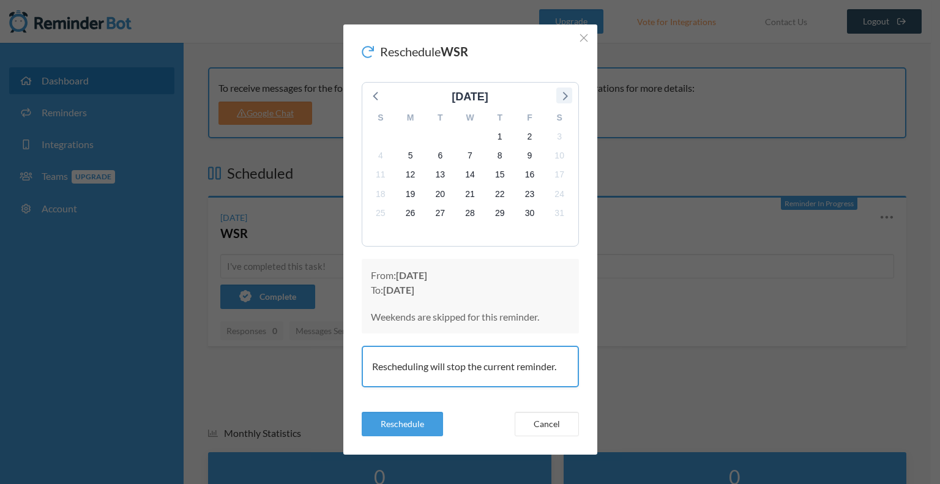
click at [557, 98] on icon at bounding box center [565, 96] width 16 height 16
click at [557, 98] on div "February 2026" at bounding box center [471, 97] width 204 height 17
click at [582, 41] on icon "Close" at bounding box center [584, 38] width 9 height 9
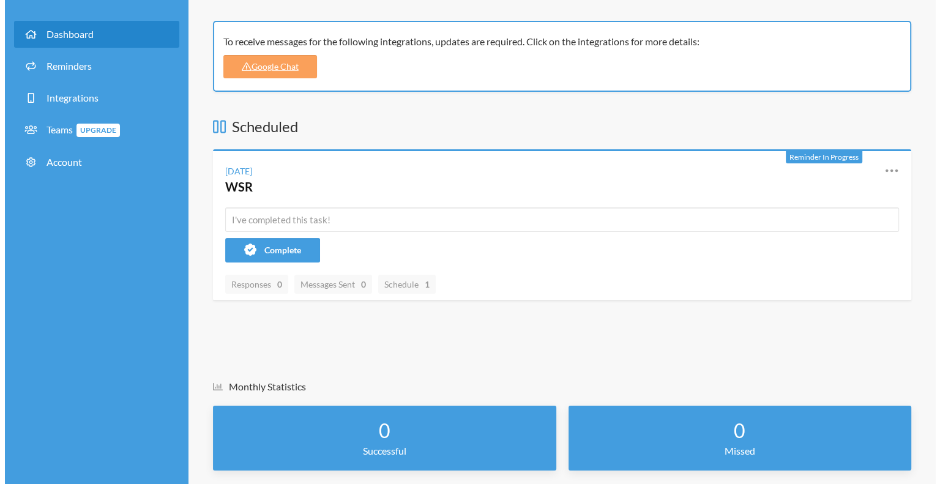
scroll to position [0, 0]
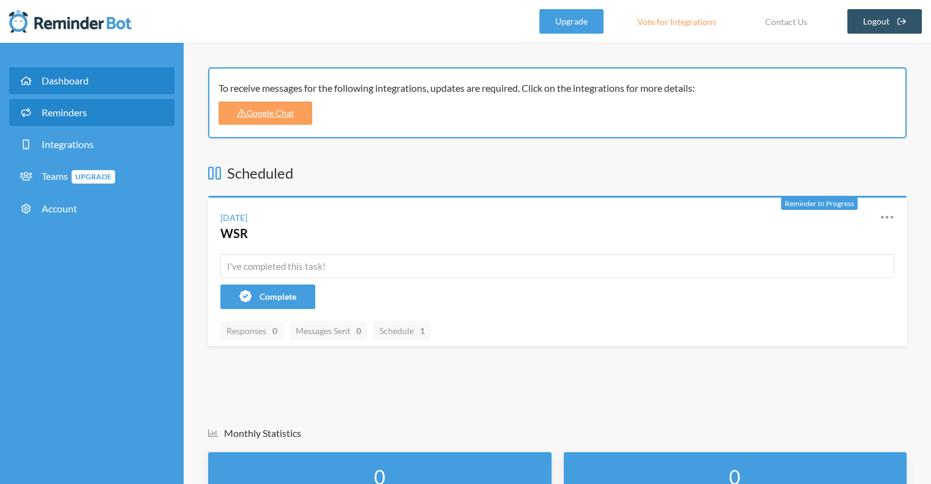
click at [62, 114] on span "Reminders" at bounding box center [64, 113] width 45 height 12
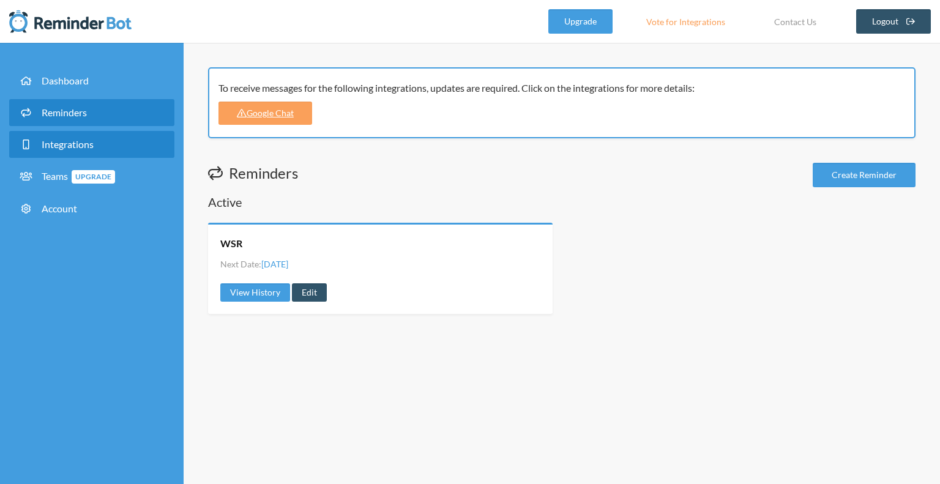
click at [76, 150] on span "Integrations" at bounding box center [68, 144] width 52 height 12
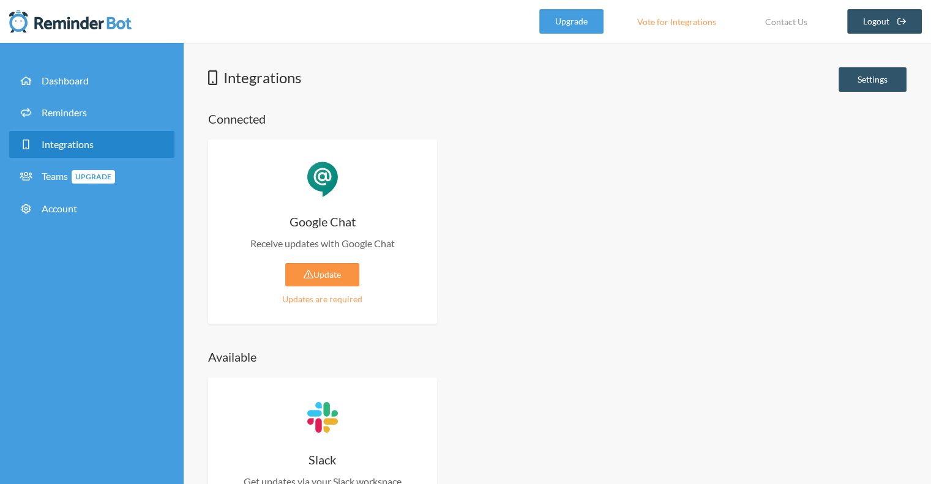
click at [336, 285] on link "Update" at bounding box center [322, 274] width 74 height 23
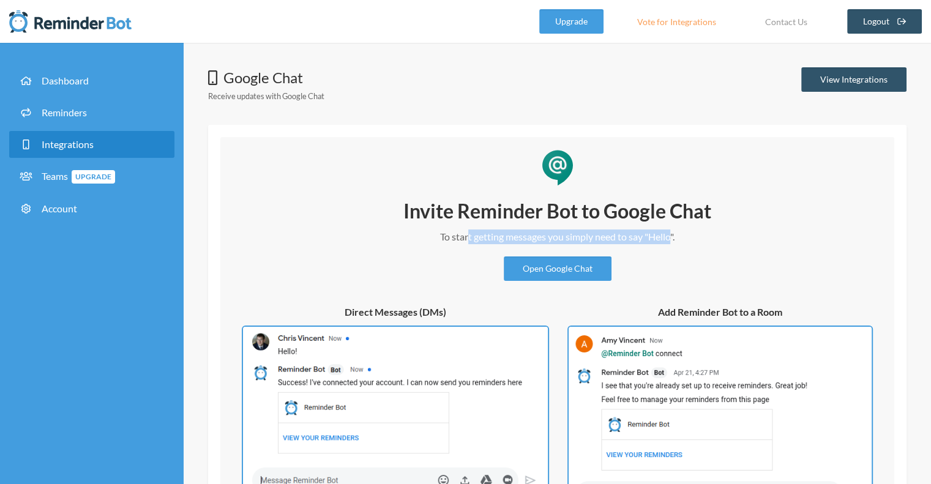
drag, startPoint x: 478, startPoint y: 234, endPoint x: 670, endPoint y: 239, distance: 191.7
click at [670, 239] on p "To start getting messages you simply need to say "Hello"." at bounding box center [557, 237] width 367 height 15
click at [664, 257] on div "Invite Reminder Bot to Google Chat To start getting messages you simply need to…" at bounding box center [557, 239] width 367 height 83
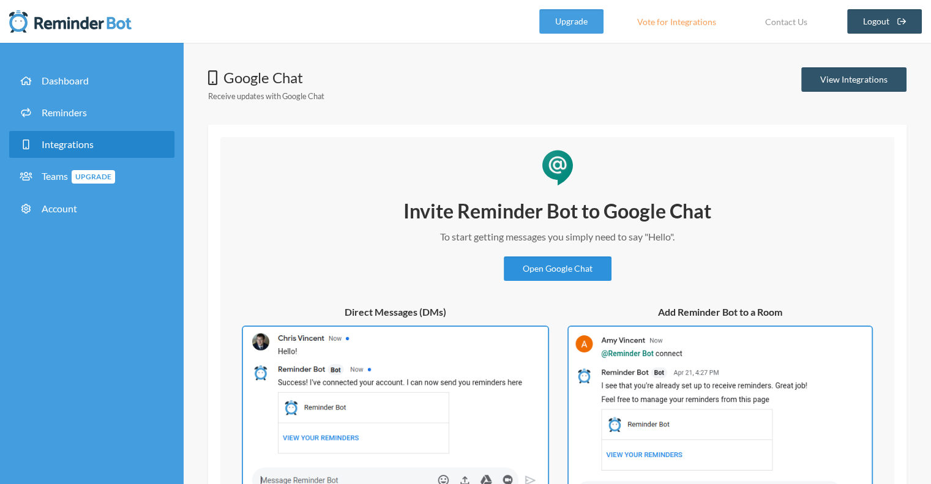
click at [560, 273] on link "Open Google Chat" at bounding box center [558, 269] width 108 height 24
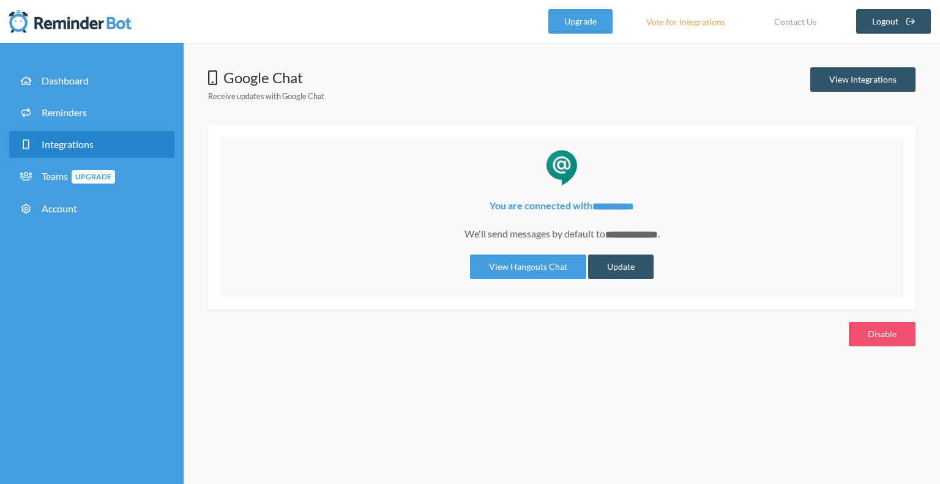
click at [71, 142] on span "Integrations" at bounding box center [68, 144] width 52 height 12
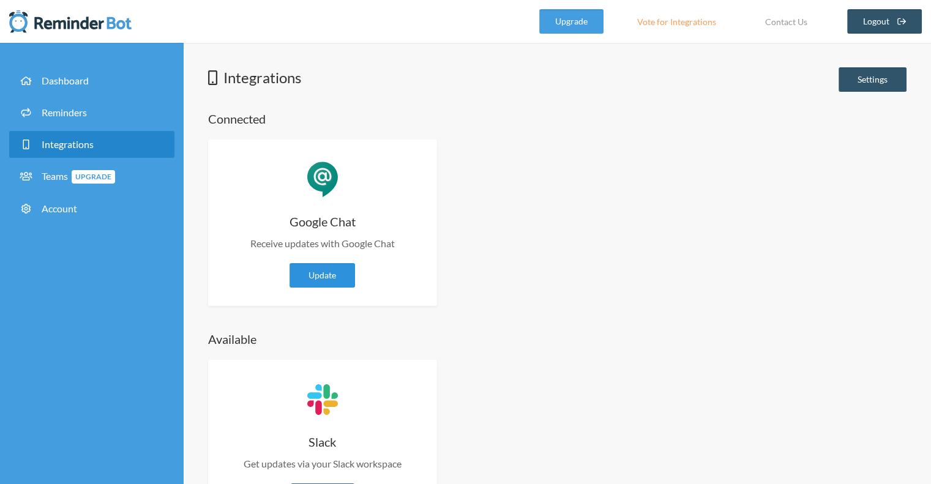
click at [332, 278] on link "Update" at bounding box center [323, 275] width 66 height 24
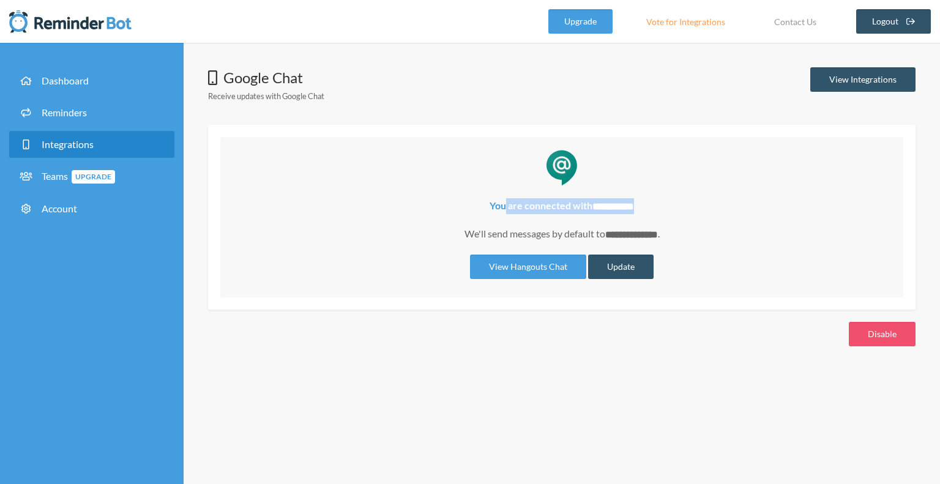
drag, startPoint x: 498, startPoint y: 208, endPoint x: 651, endPoint y: 210, distance: 153.1
click at [651, 211] on p "**********" at bounding box center [562, 206] width 659 height 16
click at [680, 216] on div "**********" at bounding box center [562, 238] width 659 height 81
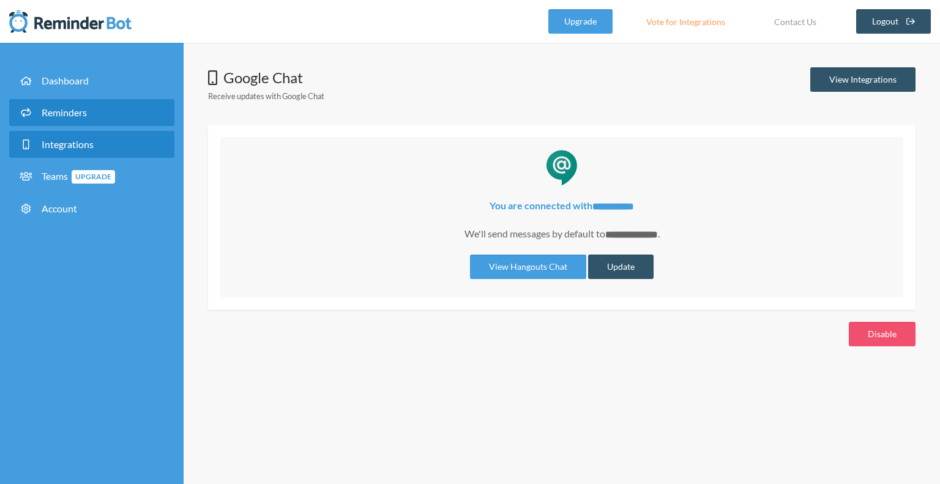
click at [69, 118] on span "Reminders" at bounding box center [64, 113] width 45 height 12
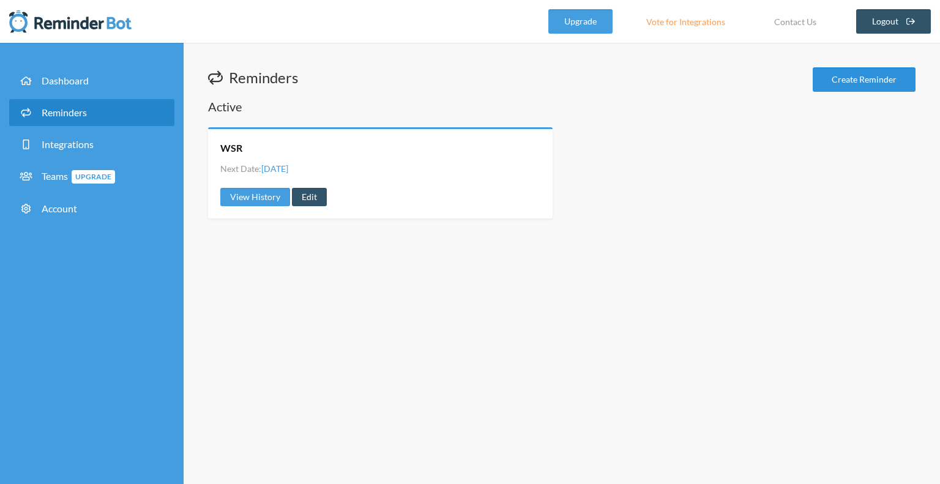
click at [857, 88] on link "Create Reminder" at bounding box center [864, 79] width 103 height 24
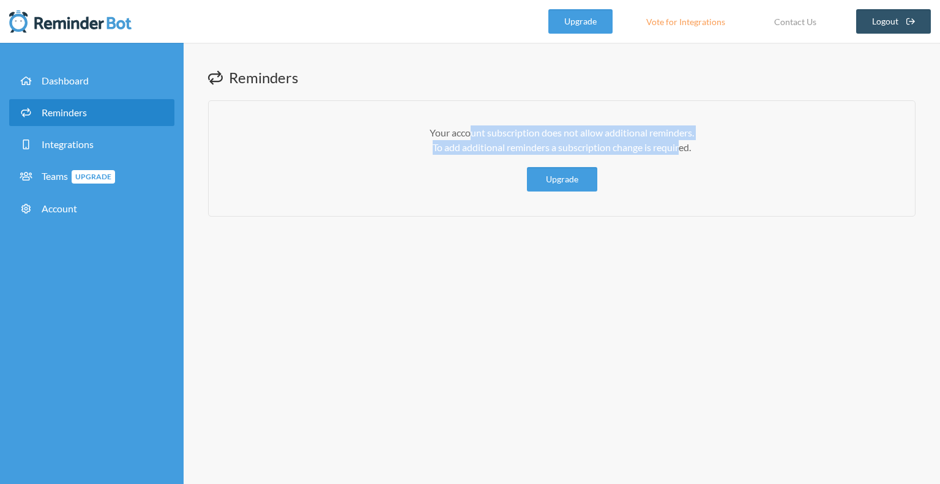
drag, startPoint x: 483, startPoint y: 137, endPoint x: 686, endPoint y: 144, distance: 203.4
click at [678, 144] on p "Your account subscription does not allow additional reminders. To add additiona…" at bounding box center [562, 140] width 658 height 29
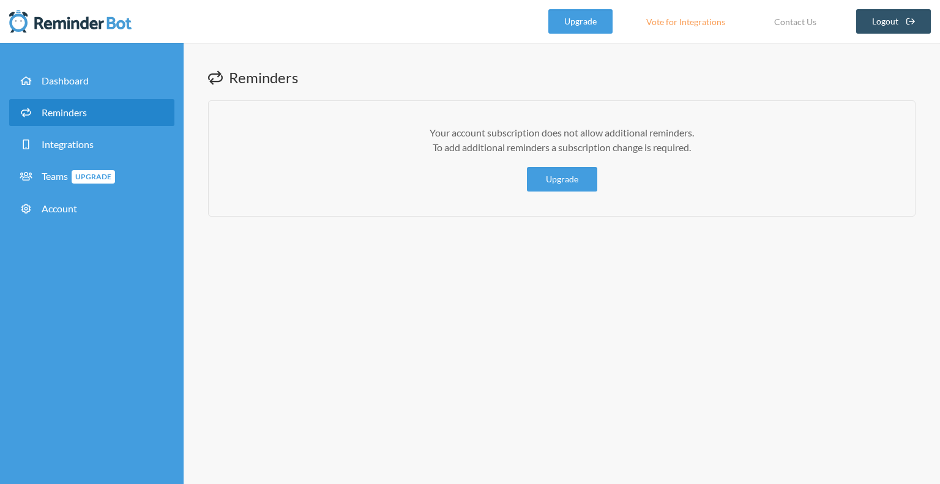
click at [721, 156] on div "Your account subscription does not allow additional reminders. To add additiona…" at bounding box center [562, 158] width 708 height 116
drag, startPoint x: 437, startPoint y: 146, endPoint x: 727, endPoint y: 145, distance: 290.8
click at [727, 145] on p "Your account subscription does not allow additional reminders. To add additiona…" at bounding box center [562, 140] width 658 height 29
click at [730, 144] on p "Your account subscription does not allow additional reminders. To add additiona…" at bounding box center [562, 140] width 658 height 29
click at [670, 148] on p "Your account subscription does not allow additional reminders. To add additiona…" at bounding box center [562, 140] width 658 height 29
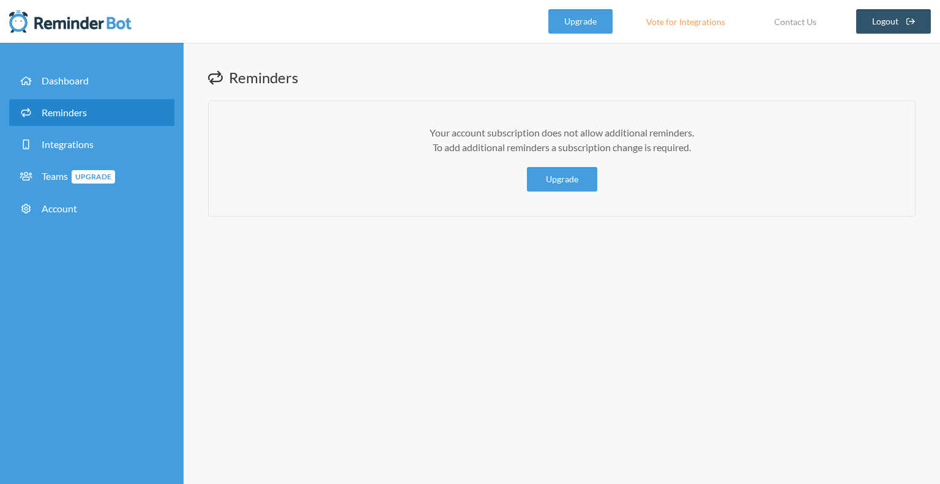
drag, startPoint x: 624, startPoint y: 147, endPoint x: 737, endPoint y: 154, distance: 112.9
click at [737, 154] on p "Your account subscription does not allow additional reminders. To add additiona…" at bounding box center [562, 140] width 658 height 29
click at [77, 80] on span "Dashboard" at bounding box center [65, 81] width 47 height 12
